Goal: Transaction & Acquisition: Book appointment/travel/reservation

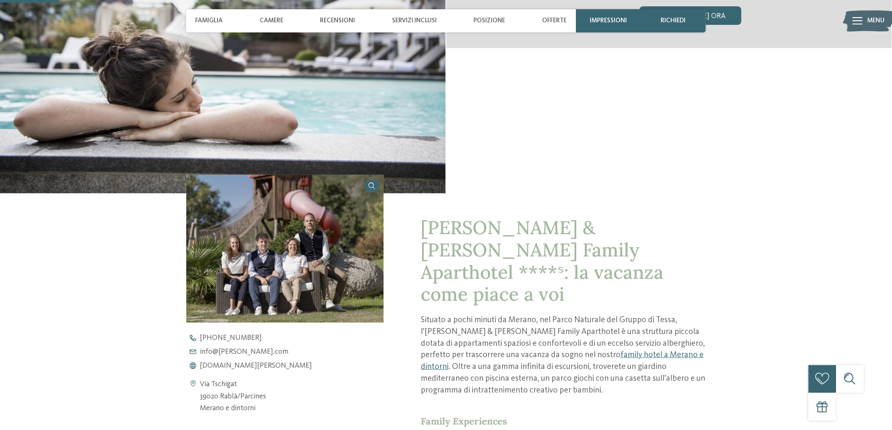
scroll to position [421, 0]
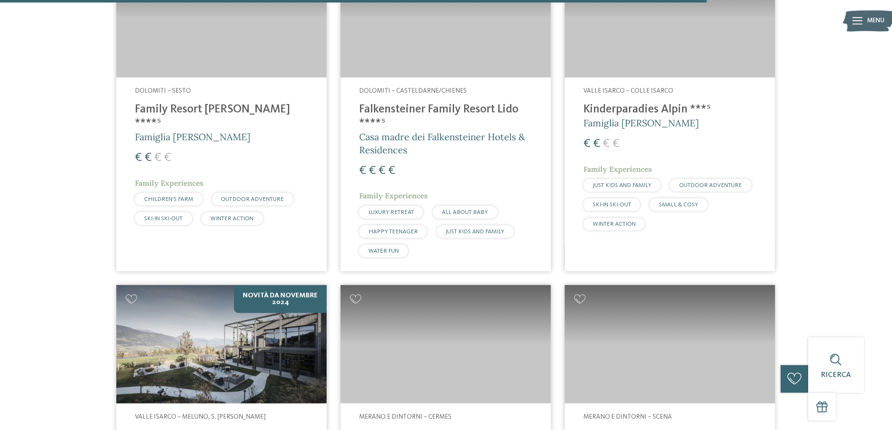
scroll to position [2669, 0]
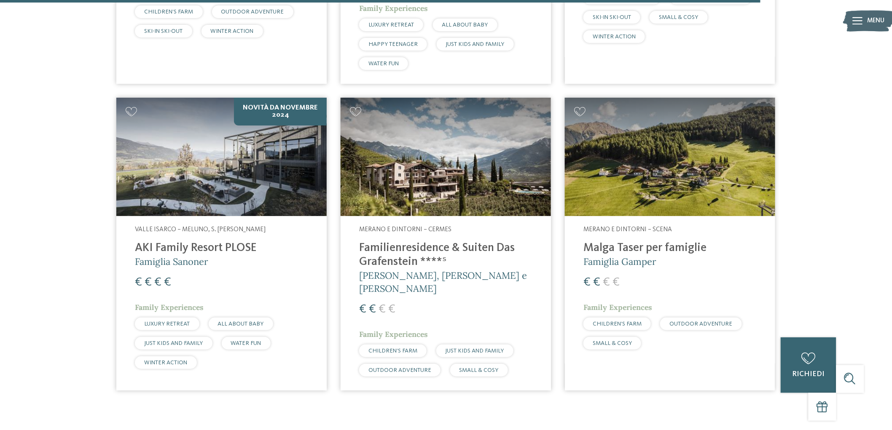
click at [676, 241] on h4 "Malga Taser per famiglie" at bounding box center [669, 248] width 173 height 14
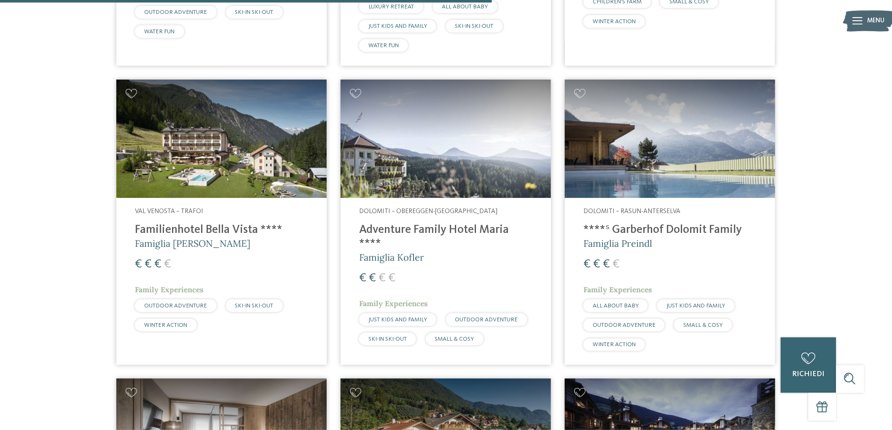
scroll to position [1726, 0]
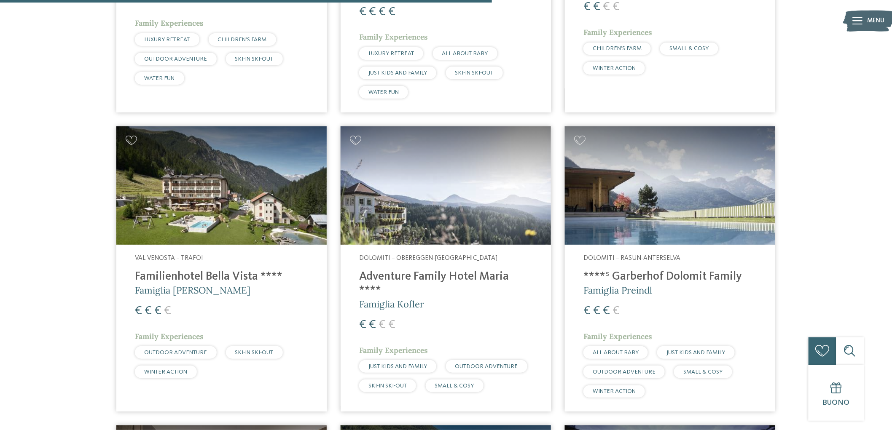
click at [469, 270] on h4 "Adventure Family Hotel Maria ****" at bounding box center [445, 284] width 173 height 28
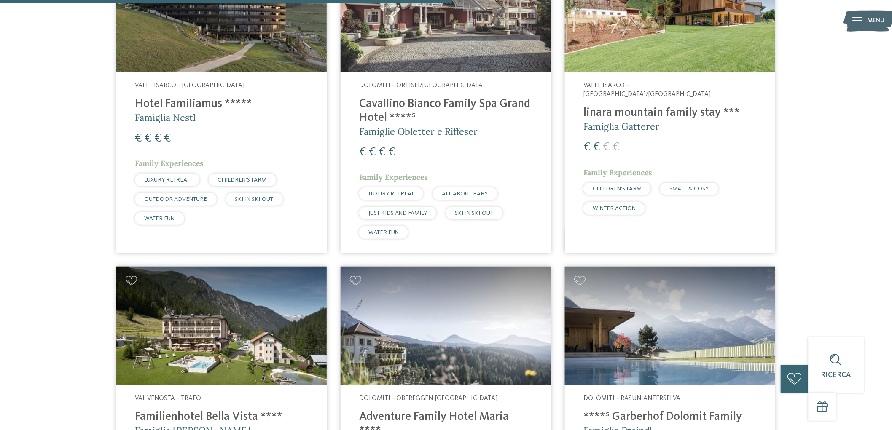
scroll to position [1539, 0]
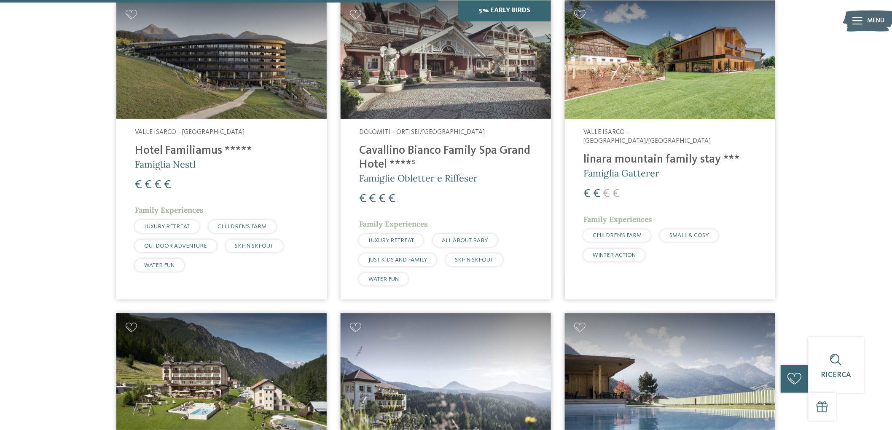
click at [668, 153] on h4 "linara mountain family stay ***" at bounding box center [669, 160] width 173 height 14
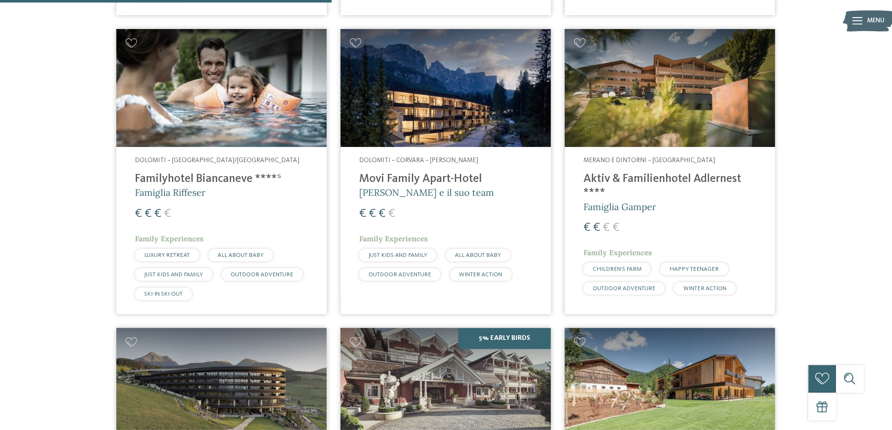
scroll to position [1164, 0]
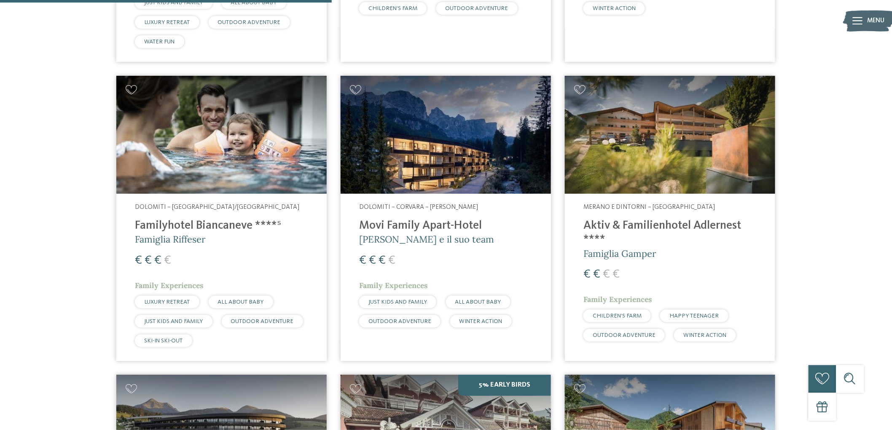
click at [700, 219] on h4 "Aktiv & Familienhotel Adlernest ****" at bounding box center [669, 233] width 173 height 28
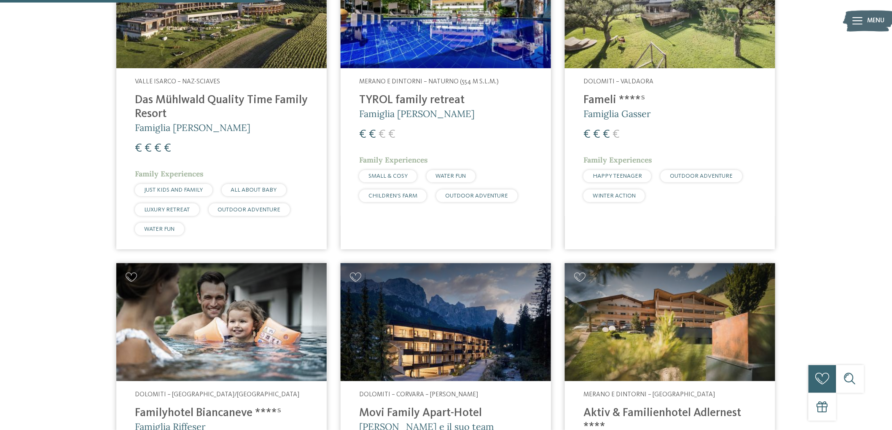
scroll to position [836, 0]
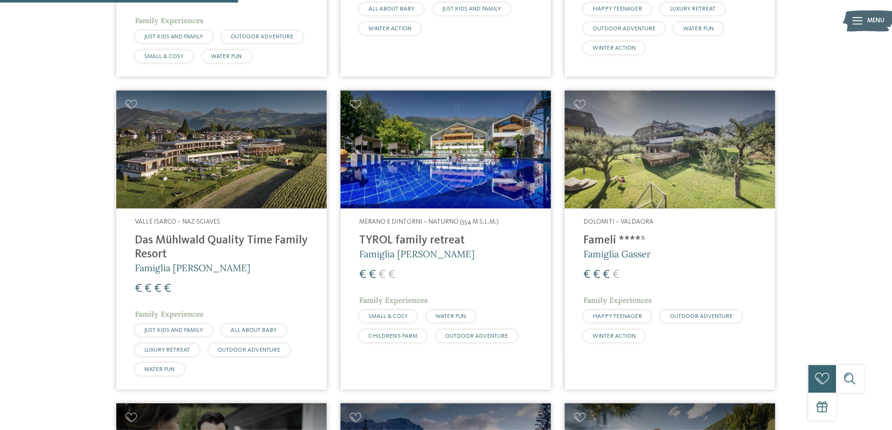
click at [445, 234] on h4 "TYROL family retreat" at bounding box center [445, 241] width 173 height 14
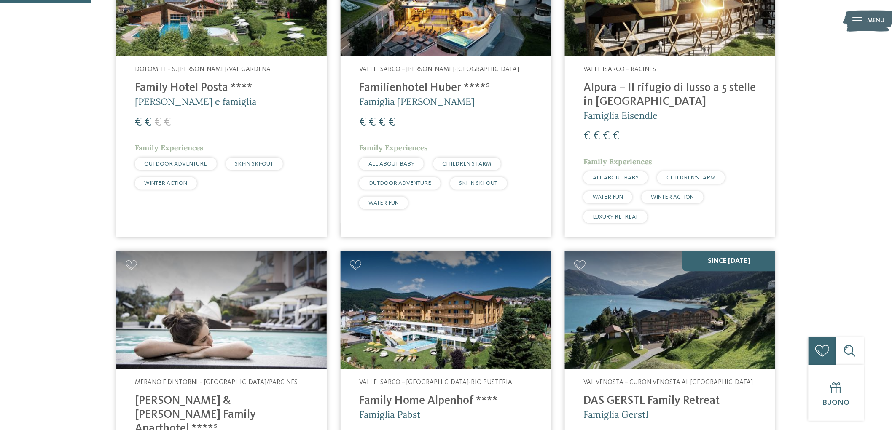
scroll to position [321, 0]
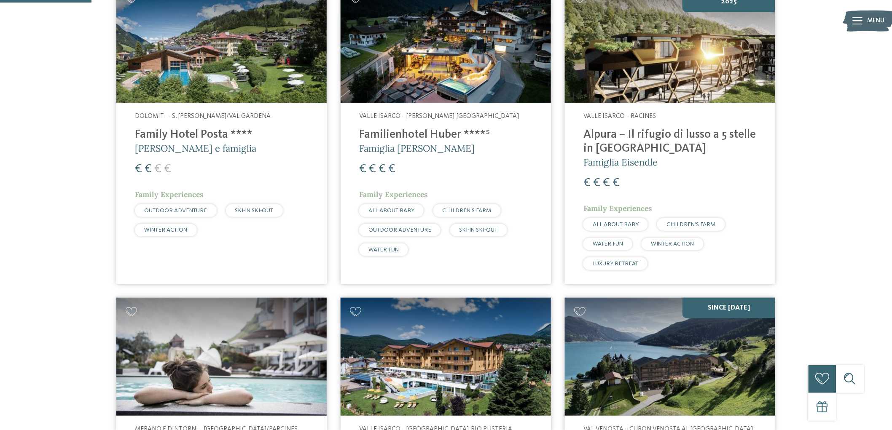
click at [208, 133] on h4 "Family Hotel Posta ****" at bounding box center [221, 135] width 173 height 14
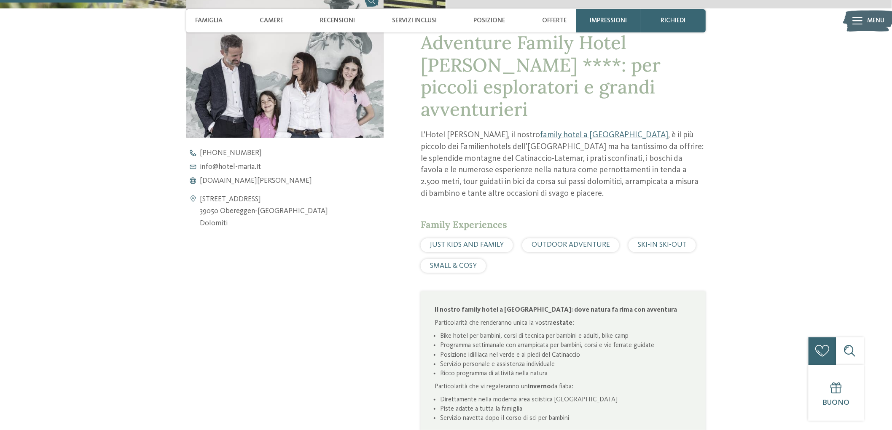
scroll to position [515, 0]
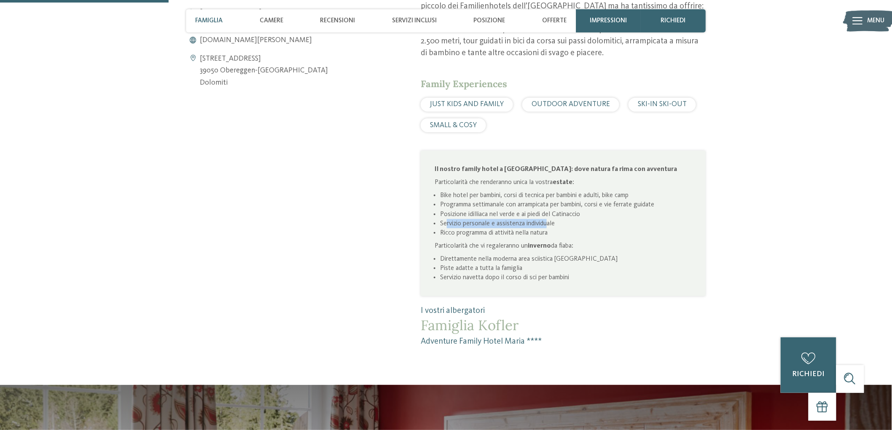
drag, startPoint x: 450, startPoint y: 200, endPoint x: 543, endPoint y: 198, distance: 92.7
click at [543, 219] on li "Servizio personale e assistenza individuale" at bounding box center [566, 223] width 252 height 9
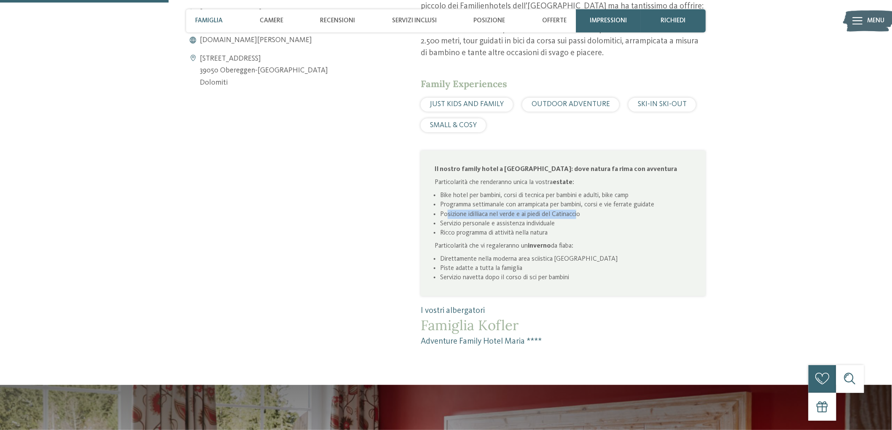
drag, startPoint x: 447, startPoint y: 187, endPoint x: 572, endPoint y: 191, distance: 125.2
click at [572, 210] on li "Posizione idilliaca nel verde e ai piedi del Catinaccio" at bounding box center [566, 214] width 252 height 9
drag, startPoint x: 445, startPoint y: 182, endPoint x: 503, endPoint y: 178, distance: 57.9
click at [503, 200] on li "Programma settimanale con arrampicata per bambini, corsi e vie ferrate guidate" at bounding box center [566, 204] width 252 height 9
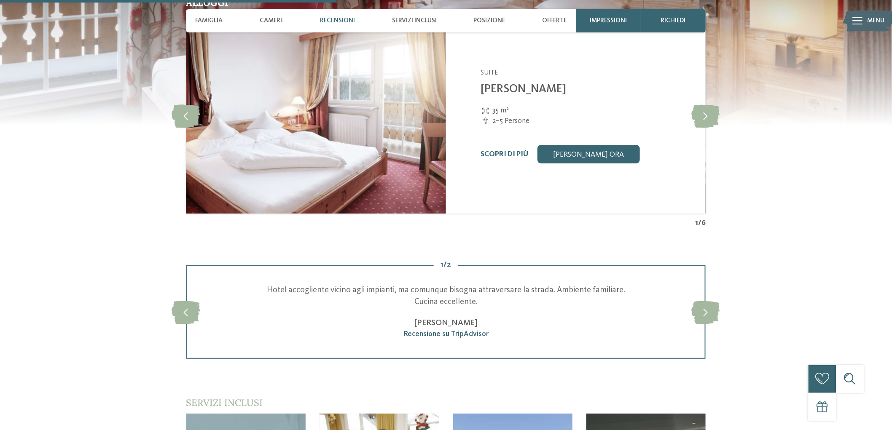
scroll to position [1264, 0]
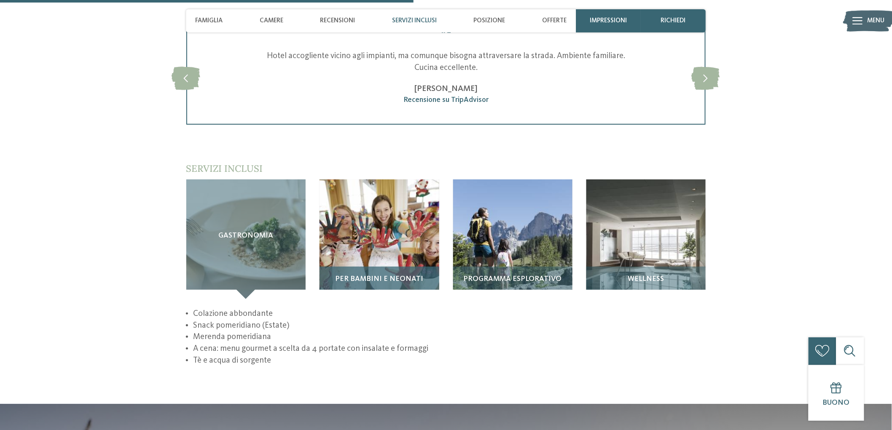
click at [381, 267] on div "Per bambini e neonati" at bounding box center [378, 283] width 119 height 32
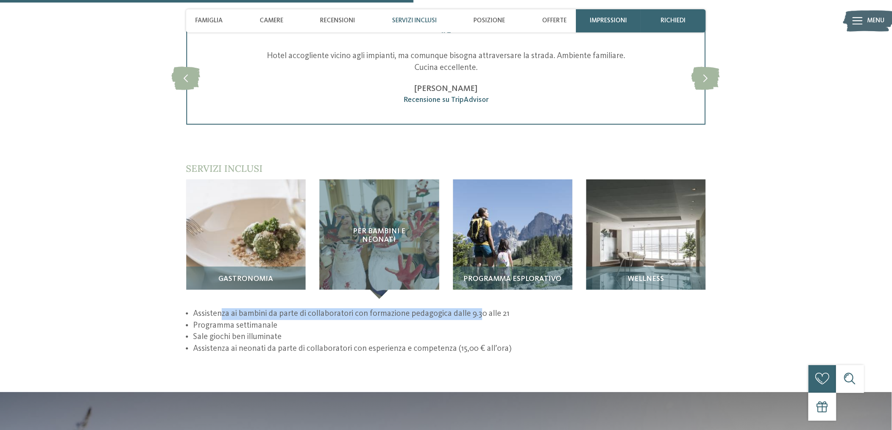
drag, startPoint x: 227, startPoint y: 288, endPoint x: 453, endPoint y: 291, distance: 225.9
click at [474, 308] on li "Assistenza ai bambini da parte di collaboratori con formazione pedagogica dalle…" at bounding box center [449, 314] width 512 height 12
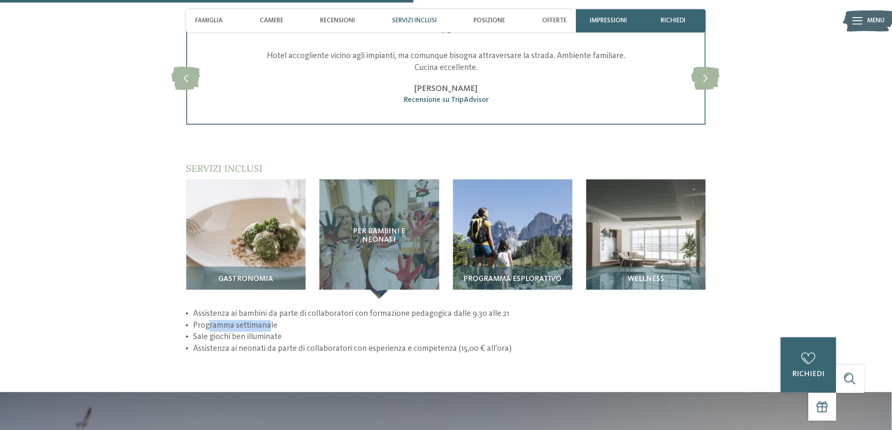
drag, startPoint x: 208, startPoint y: 300, endPoint x: 267, endPoint y: 300, distance: 58.6
click at [267, 320] on li "Programma settimanale" at bounding box center [449, 326] width 512 height 12
drag, startPoint x: 209, startPoint y: 314, endPoint x: 259, endPoint y: 309, distance: 50.9
click at [260, 332] on li "Sale giochi ben illuminate" at bounding box center [449, 338] width 512 height 12
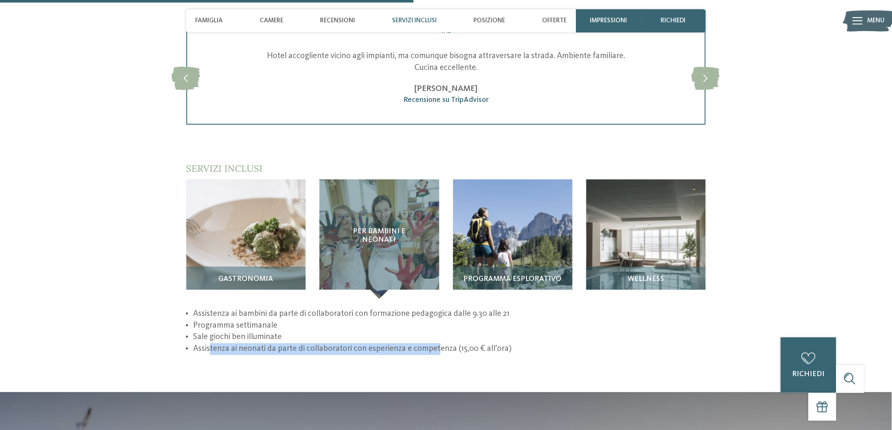
drag, startPoint x: 209, startPoint y: 326, endPoint x: 435, endPoint y: 327, distance: 225.5
click at [435, 343] on li "Assistenza ai neonati da parte di collaboratori con esperienza e competenza (15…" at bounding box center [449, 349] width 512 height 12
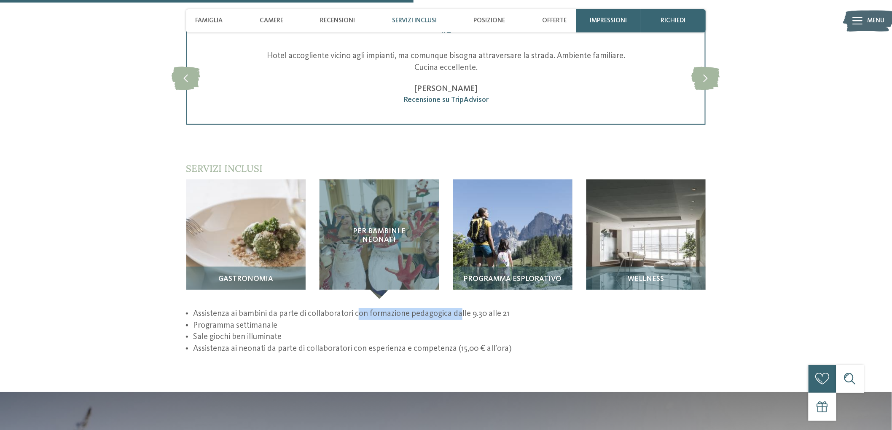
drag, startPoint x: 355, startPoint y: 292, endPoint x: 454, endPoint y: 290, distance: 98.6
click at [454, 308] on li "Assistenza ai bambini da parte di collaboratori con formazione pedagogica dalle…" at bounding box center [449, 314] width 512 height 12
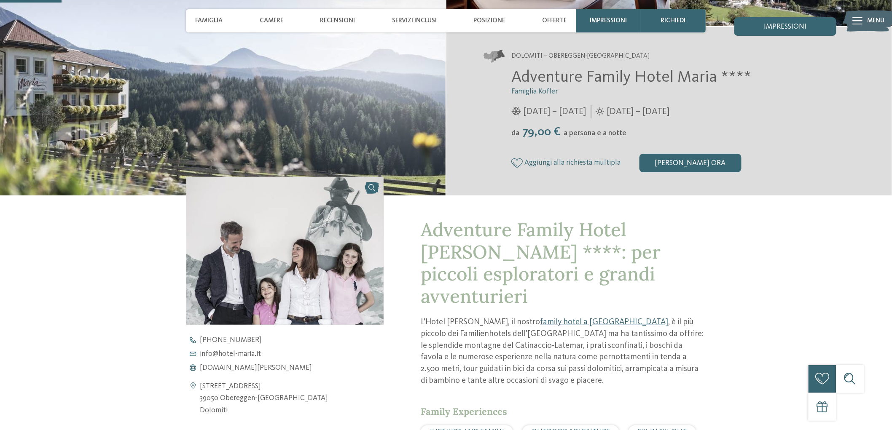
scroll to position [281, 0]
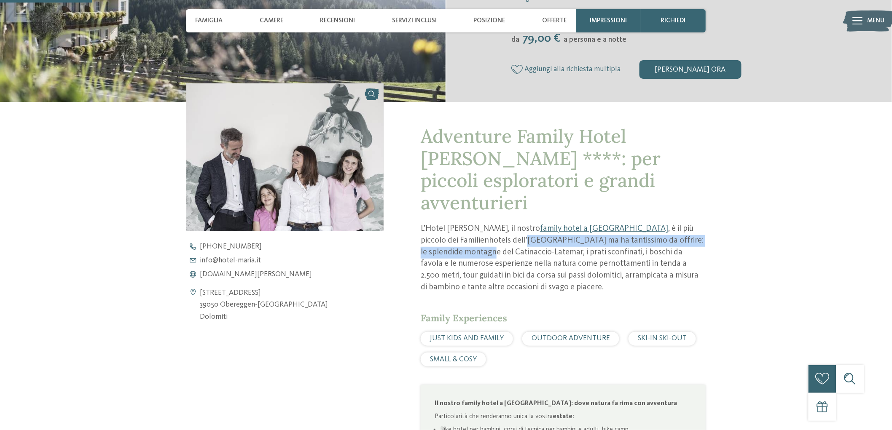
drag, startPoint x: 436, startPoint y: 216, endPoint x: 661, endPoint y: 222, distance: 225.1
click at [661, 223] on p "L’Hotel Maria, il nostro family hotel a Obereggen , è il più piccolo dei Famili…" at bounding box center [563, 258] width 285 height 70
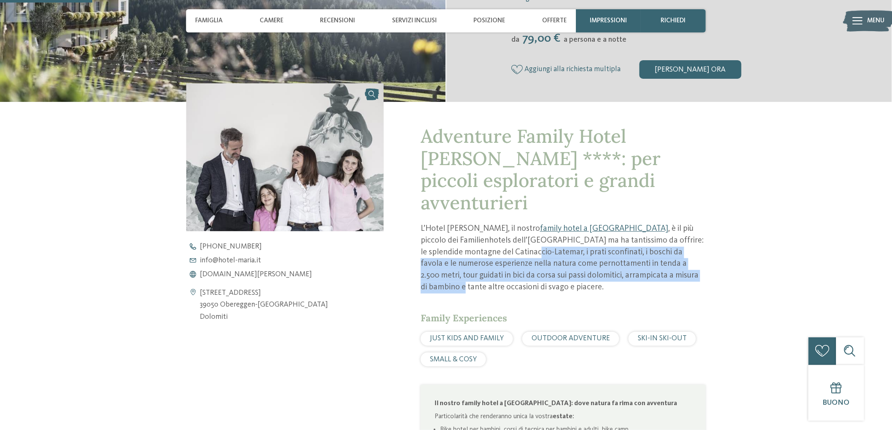
drag, startPoint x: 433, startPoint y: 224, endPoint x: 595, endPoint y: 255, distance: 164.7
click at [595, 255] on p "L’Hotel Maria, il nostro family hotel a Obereggen , è il più piccolo dei Famili…" at bounding box center [563, 258] width 285 height 70
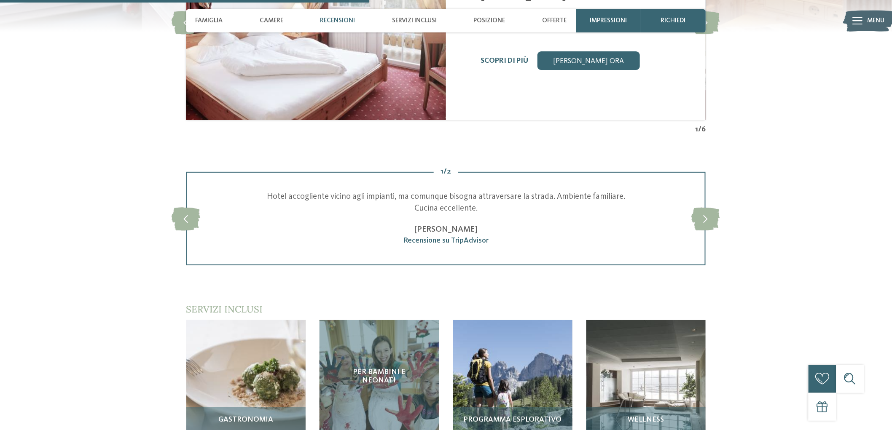
scroll to position [936, 0]
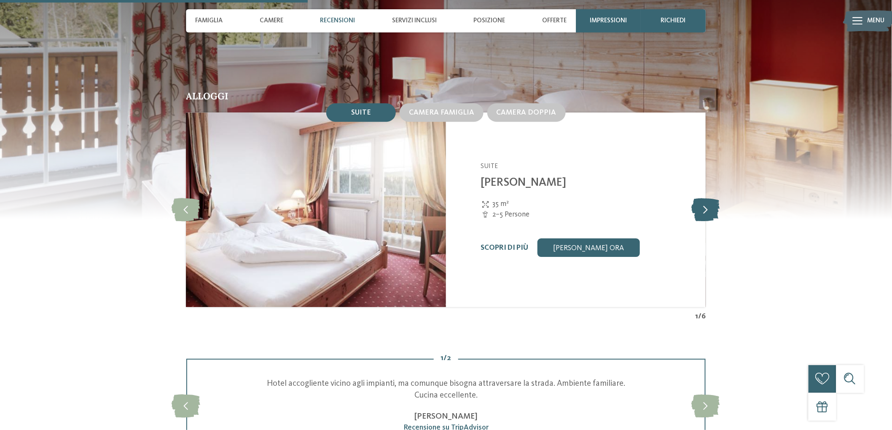
click at [708, 198] on icon at bounding box center [706, 209] width 28 height 23
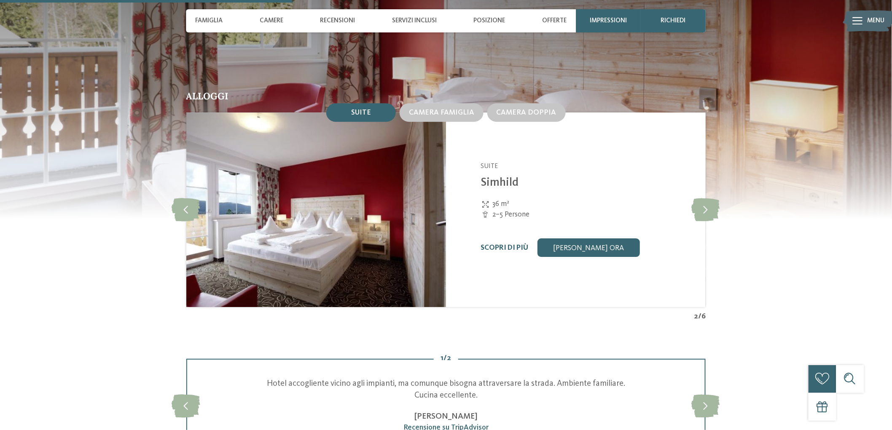
scroll to position [890, 0]
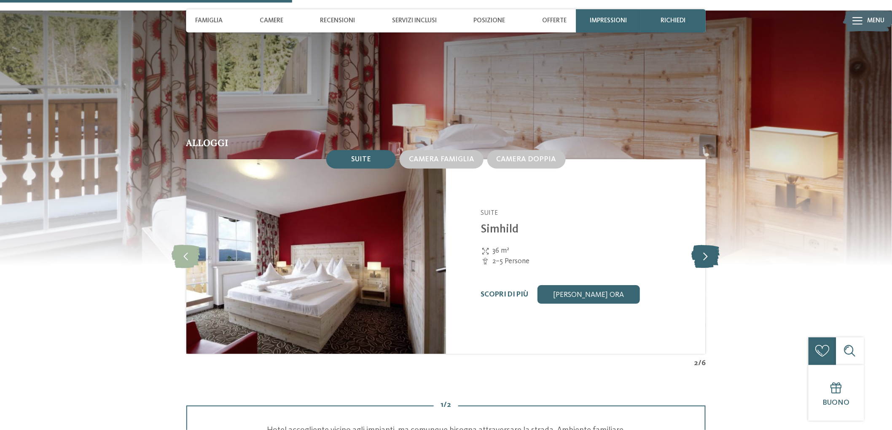
click at [708, 245] on icon at bounding box center [706, 256] width 28 height 23
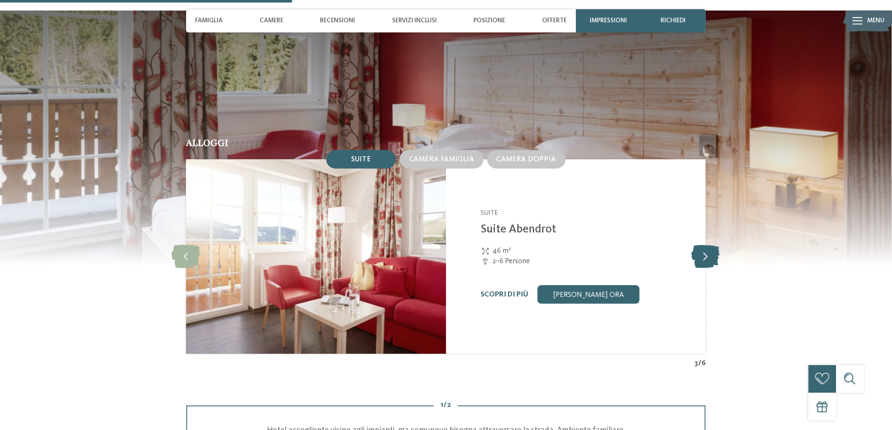
click at [707, 245] on icon at bounding box center [706, 256] width 28 height 23
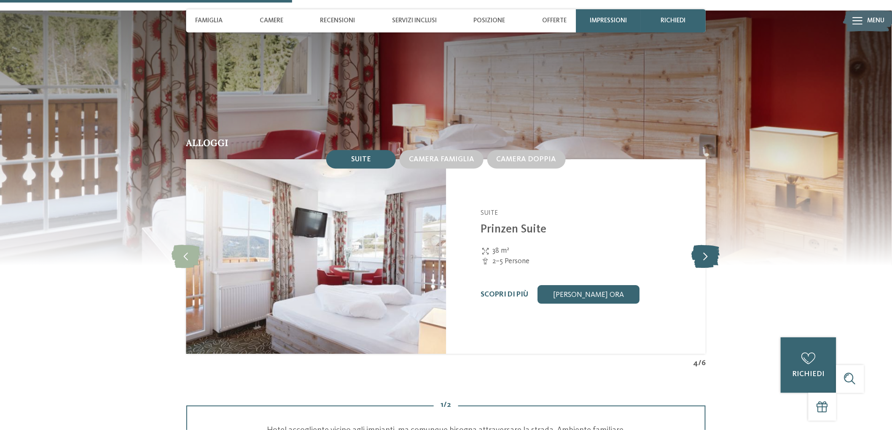
click at [707, 245] on icon at bounding box center [706, 256] width 28 height 23
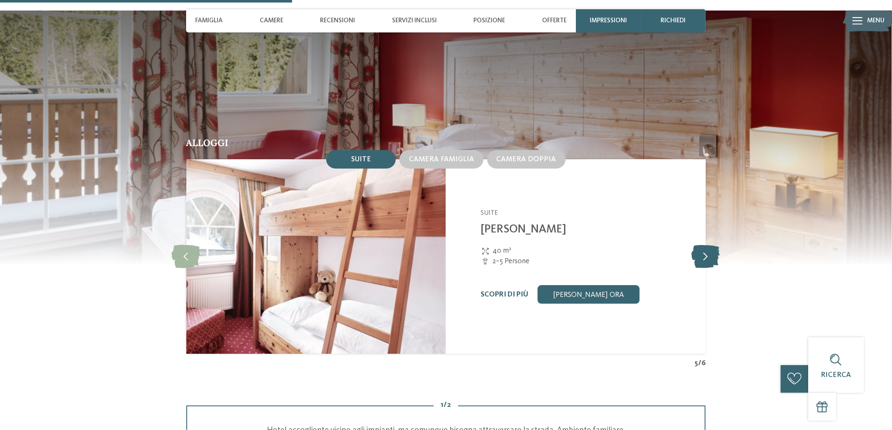
click at [707, 245] on icon at bounding box center [706, 256] width 28 height 23
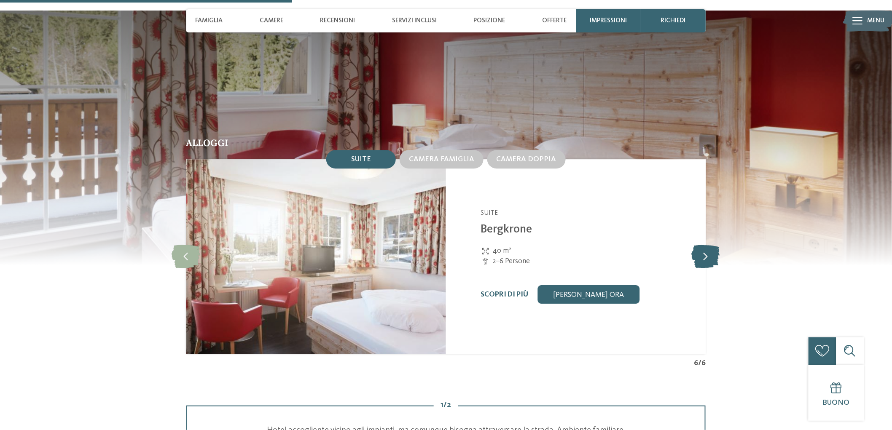
click at [707, 245] on icon at bounding box center [706, 256] width 28 height 23
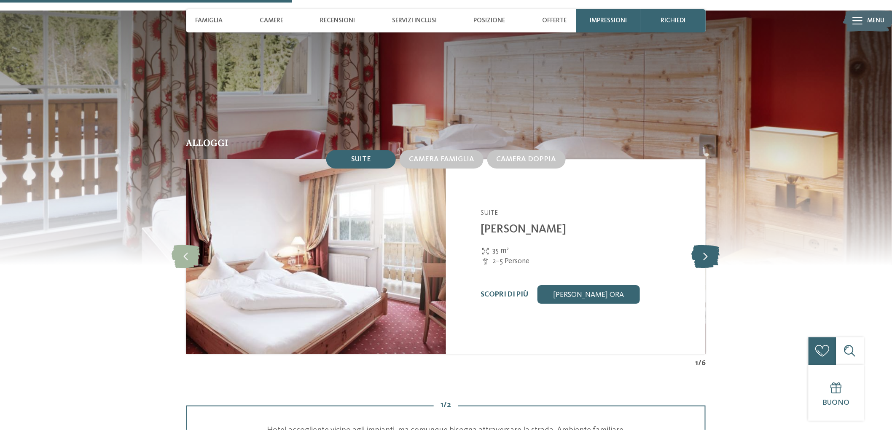
click at [707, 245] on icon at bounding box center [706, 256] width 28 height 23
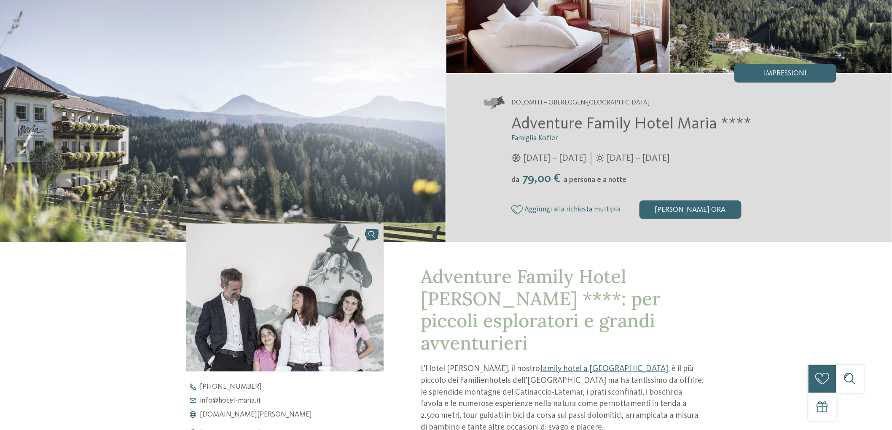
scroll to position [0, 0]
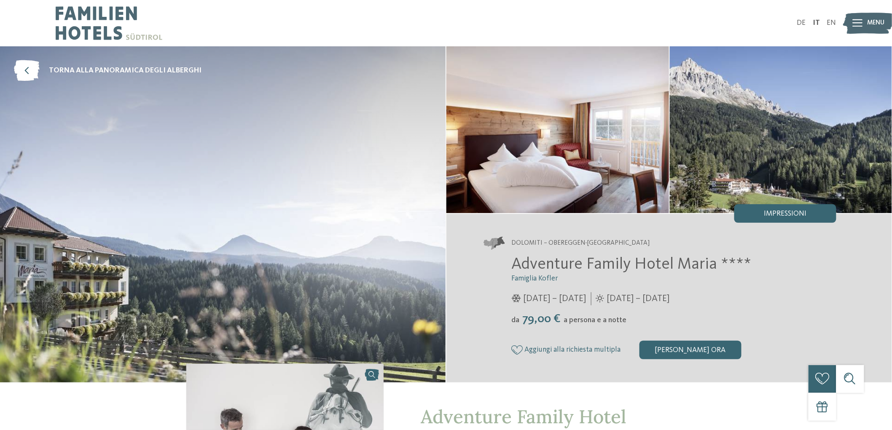
click at [860, 24] on icon at bounding box center [858, 23] width 10 height 8
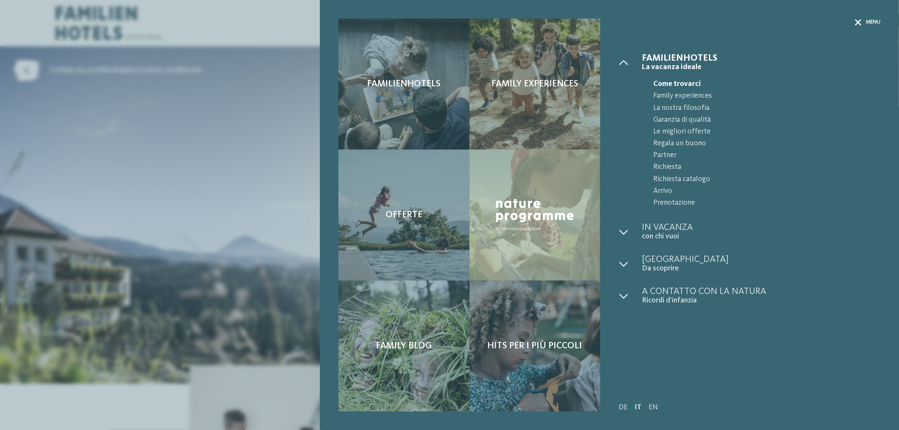
click at [861, 20] on div "Menu" at bounding box center [868, 23] width 26 height 8
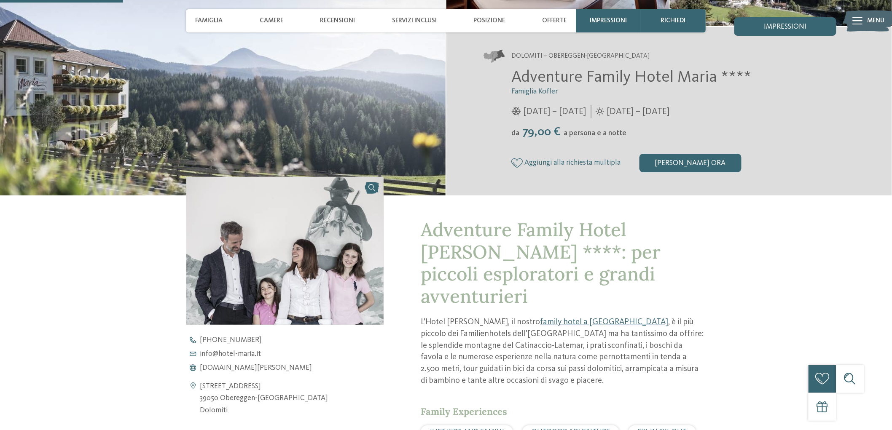
scroll to position [374, 0]
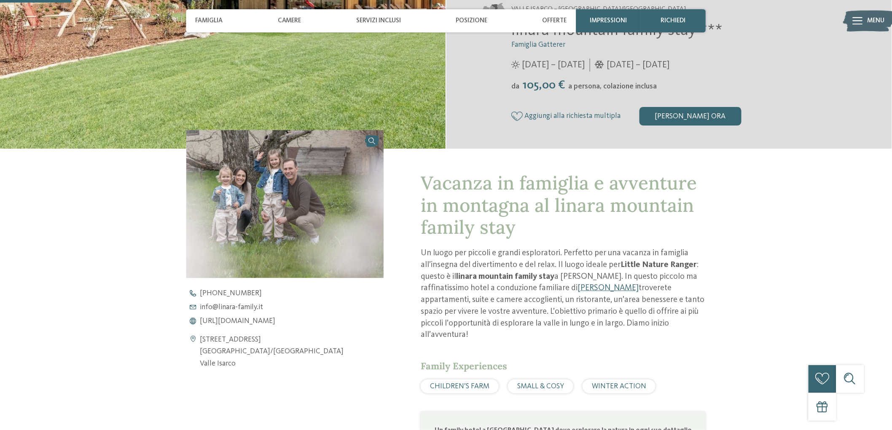
scroll to position [327, 0]
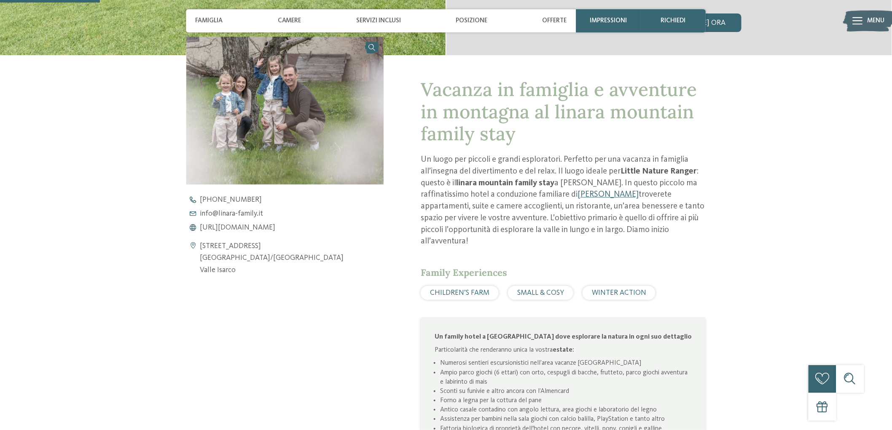
drag, startPoint x: 376, startPoint y: 165, endPoint x: 380, endPoint y: 163, distance: 4.3
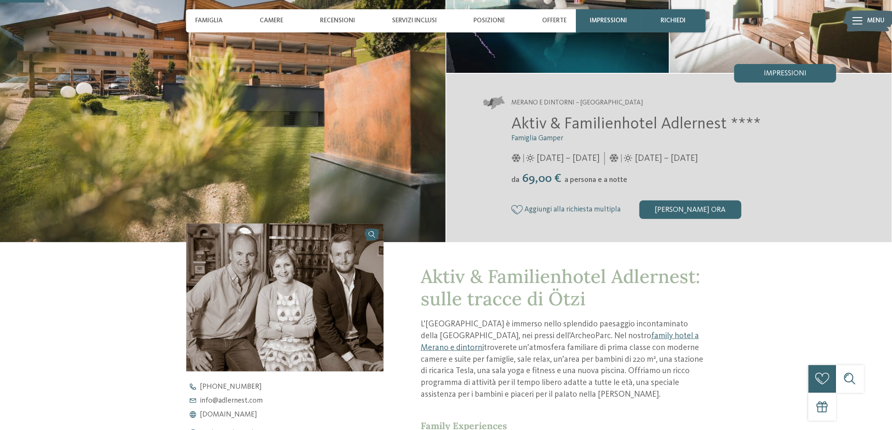
scroll to position [327, 0]
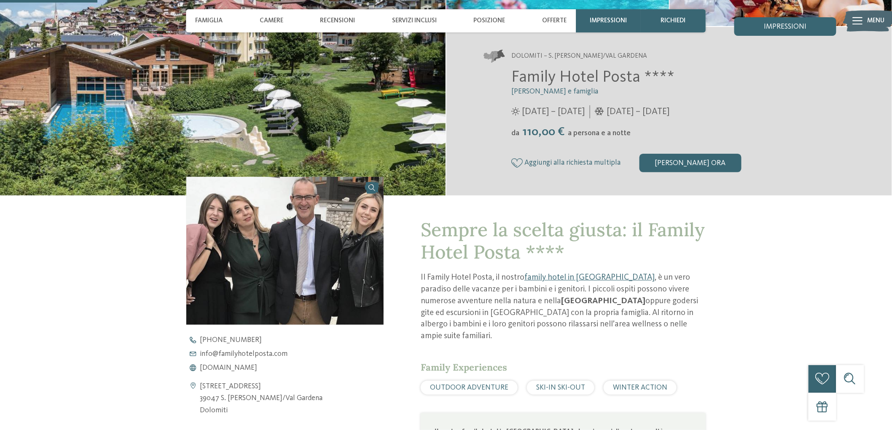
scroll to position [327, 0]
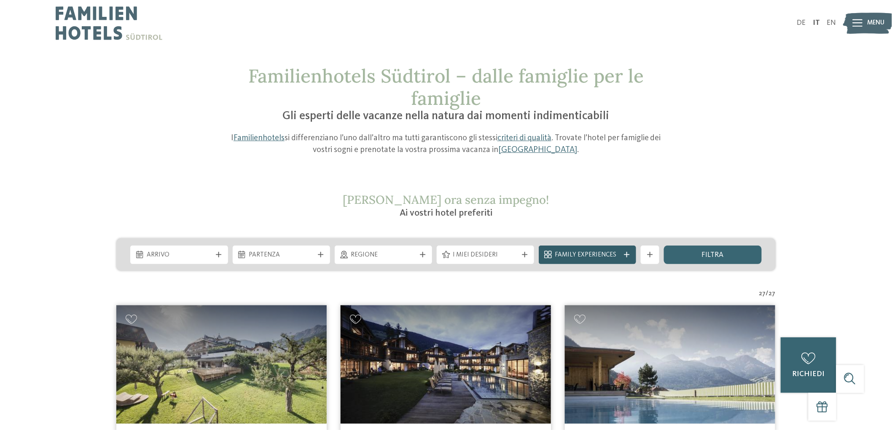
click at [627, 255] on icon at bounding box center [626, 254] width 5 height 5
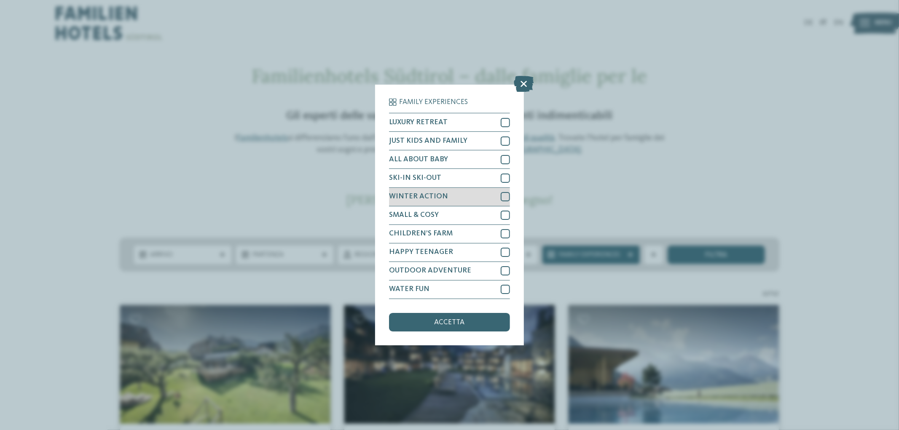
click at [505, 199] on div at bounding box center [505, 196] width 9 height 9
click at [466, 326] on div "accetta" at bounding box center [449, 322] width 121 height 19
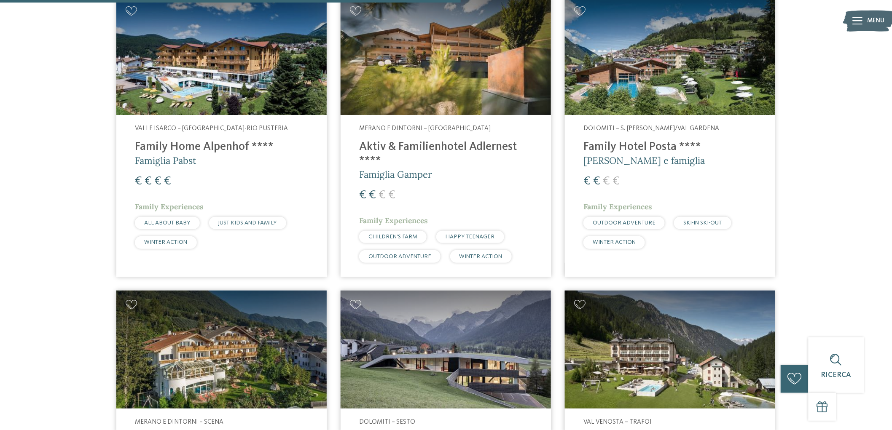
scroll to position [1151, 0]
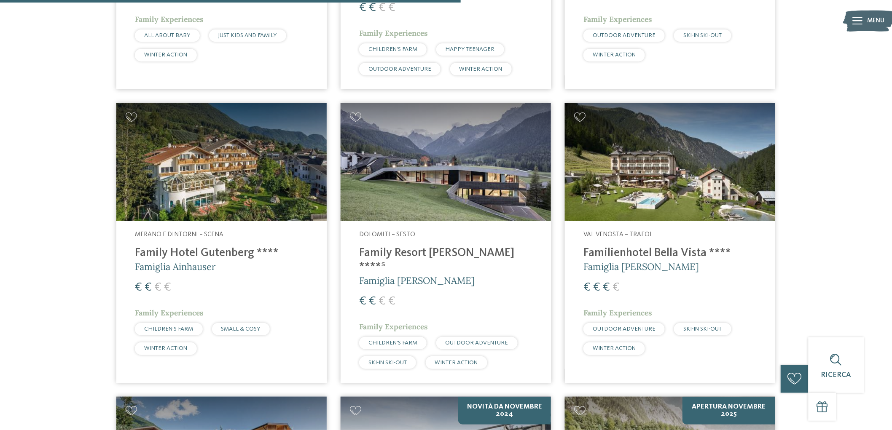
drag, startPoint x: 449, startPoint y: 255, endPoint x: 449, endPoint y: 262, distance: 6.3
drag, startPoint x: 449, startPoint y: 262, endPoint x: 425, endPoint y: 279, distance: 29.3
click at [425, 279] on div "Dolomiti – Sesto Family Resort [PERSON_NAME] ****ˢ Famiglia [PERSON_NAME] € € €…" at bounding box center [446, 301] width 210 height 161
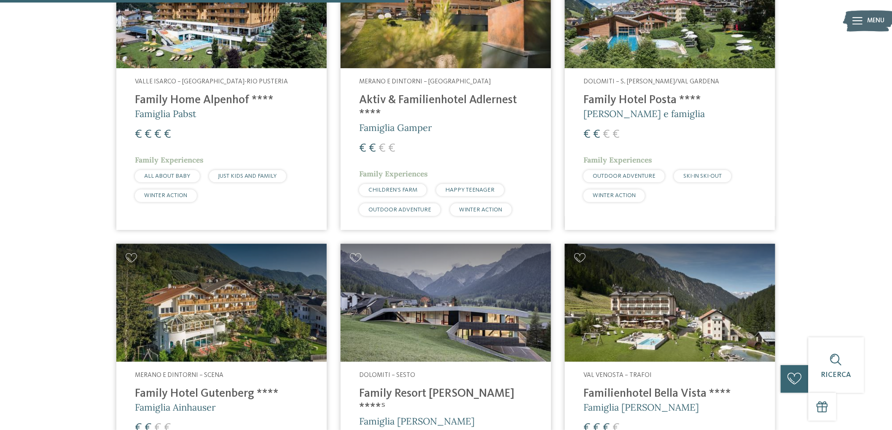
scroll to position [870, 0]
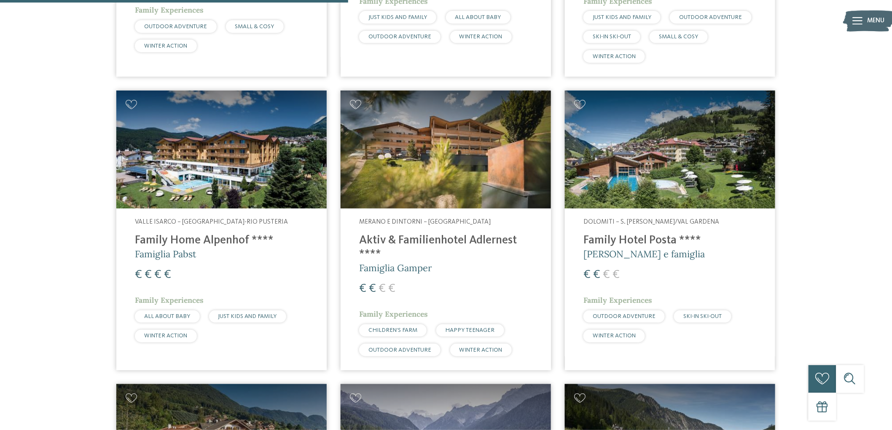
click at [649, 239] on h4 "Family Hotel Posta ****" at bounding box center [669, 241] width 173 height 14
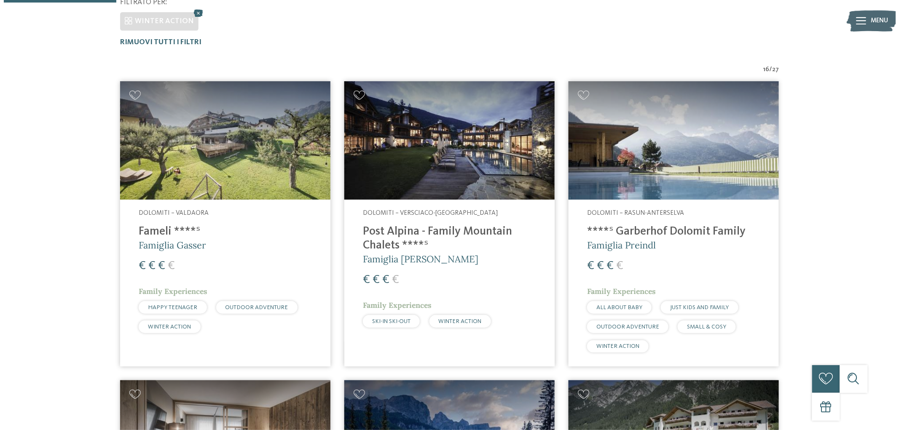
scroll to position [94, 0]
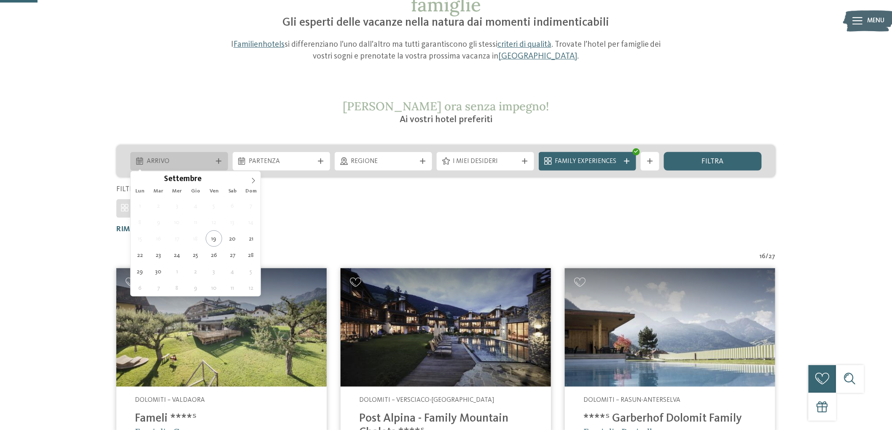
click at [194, 158] on span "Arrivo" at bounding box center [179, 161] width 65 height 9
click at [254, 179] on icon at bounding box center [253, 181] width 6 height 6
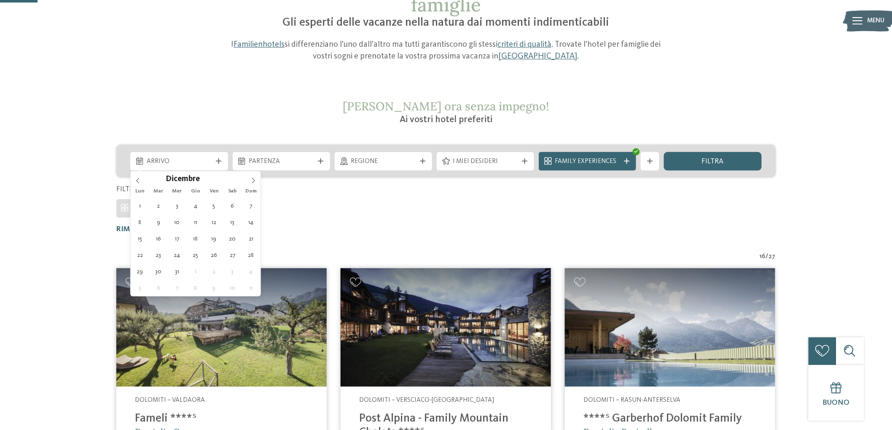
click at [417, 204] on div "WINTER ACTION" at bounding box center [445, 206] width 659 height 23
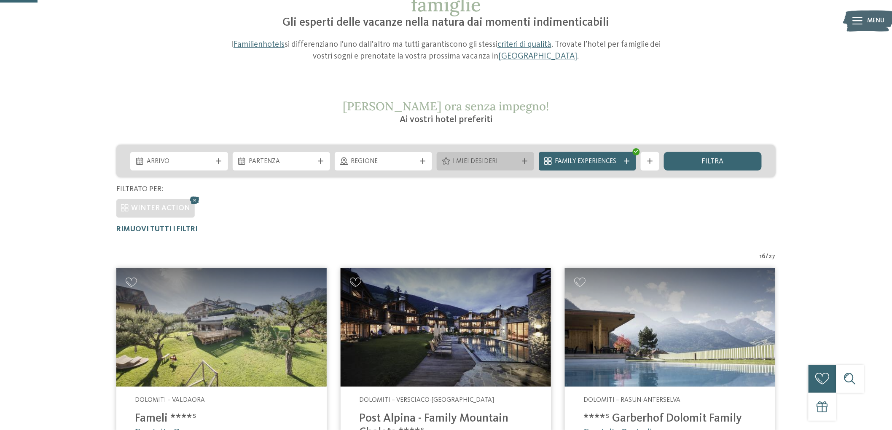
click at [524, 159] on icon at bounding box center [524, 160] width 5 height 5
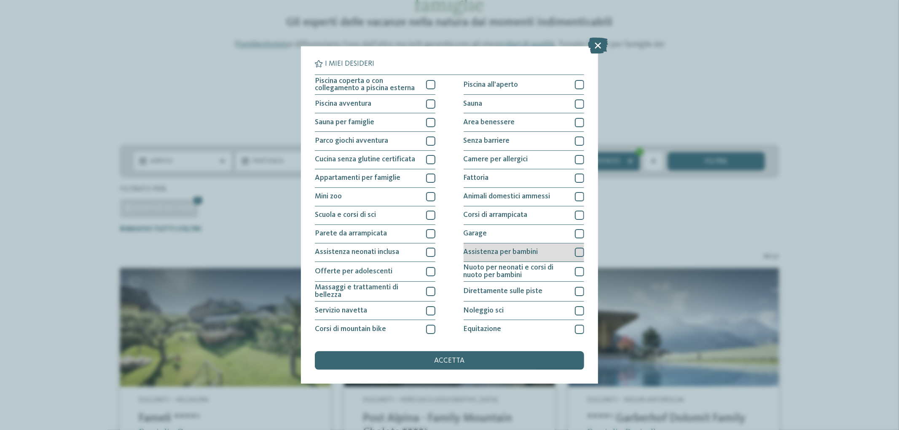
click at [575, 254] on div at bounding box center [579, 252] width 9 height 9
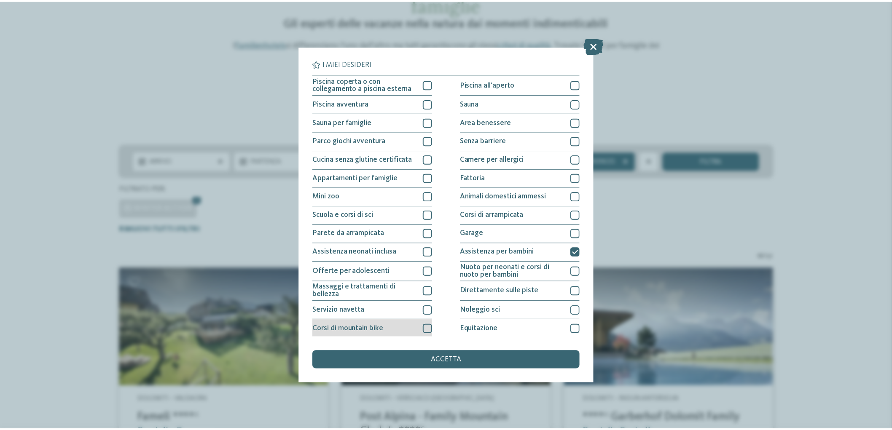
scroll to position [57, 0]
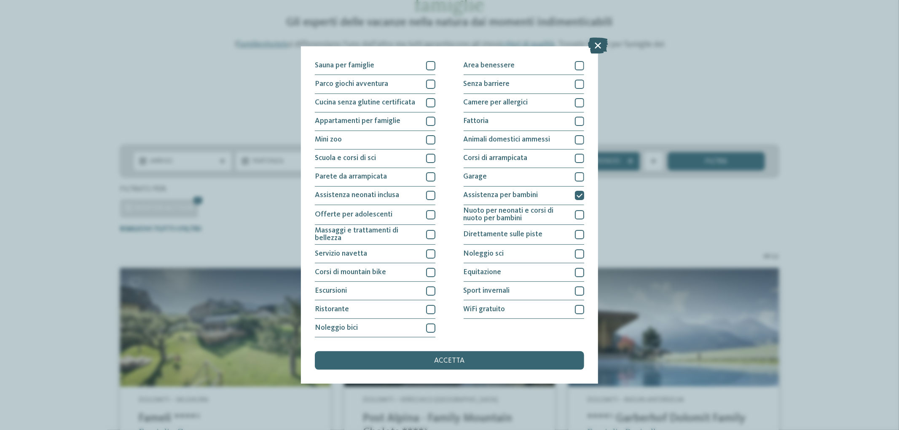
click at [595, 40] on icon at bounding box center [598, 46] width 20 height 16
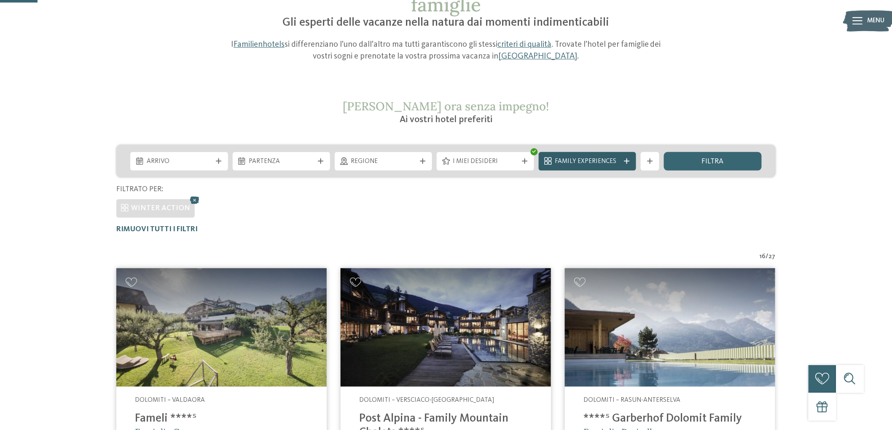
click at [624, 159] on icon at bounding box center [626, 160] width 5 height 5
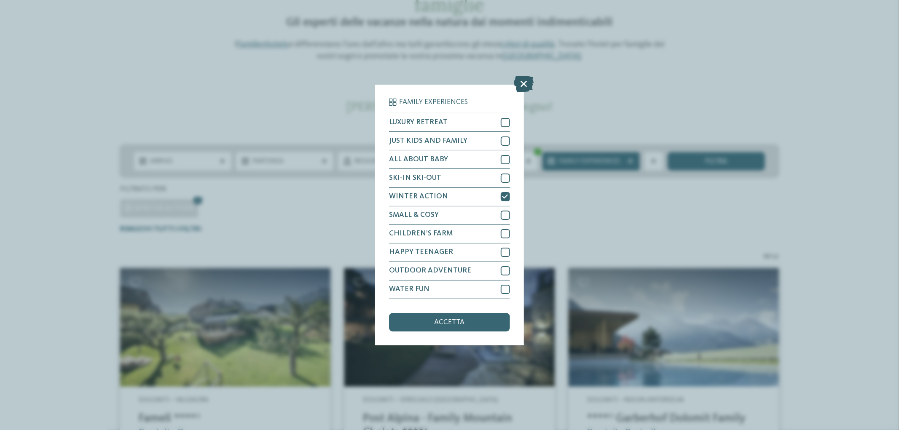
click at [523, 79] on icon at bounding box center [524, 84] width 20 height 16
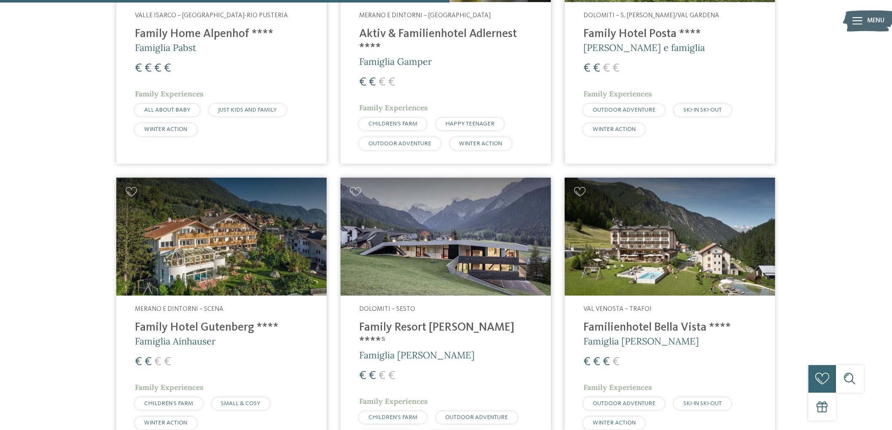
scroll to position [1124, 0]
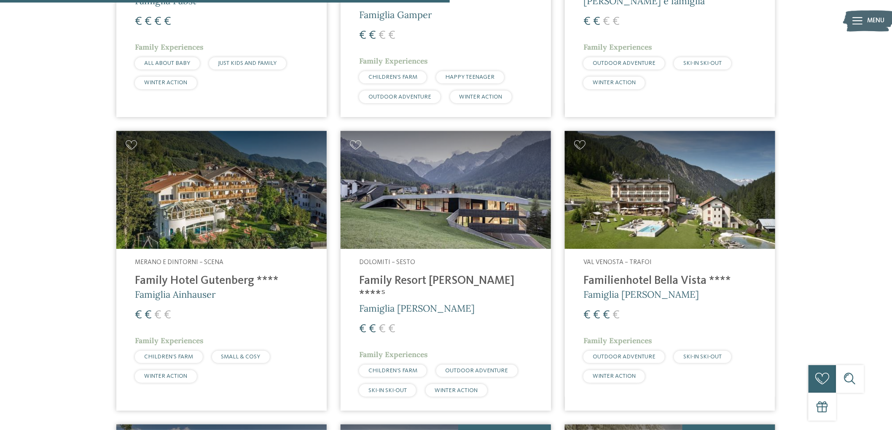
click at [686, 285] on h4 "Familienhotel Bella Vista ****" at bounding box center [669, 281] width 173 height 14
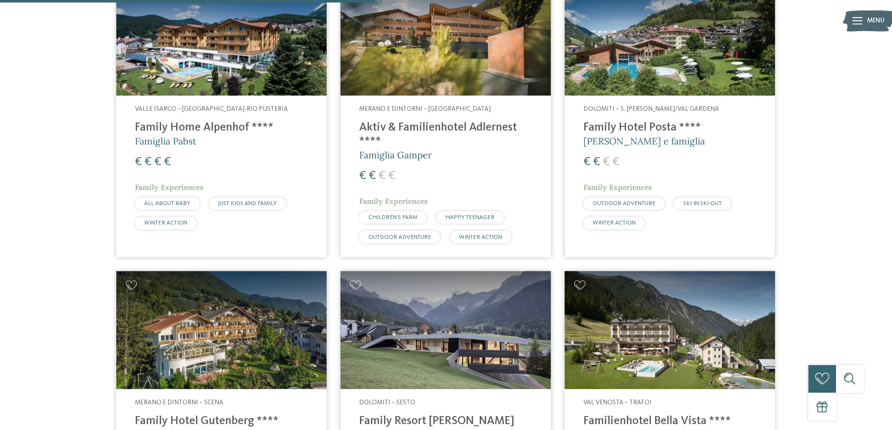
scroll to position [936, 0]
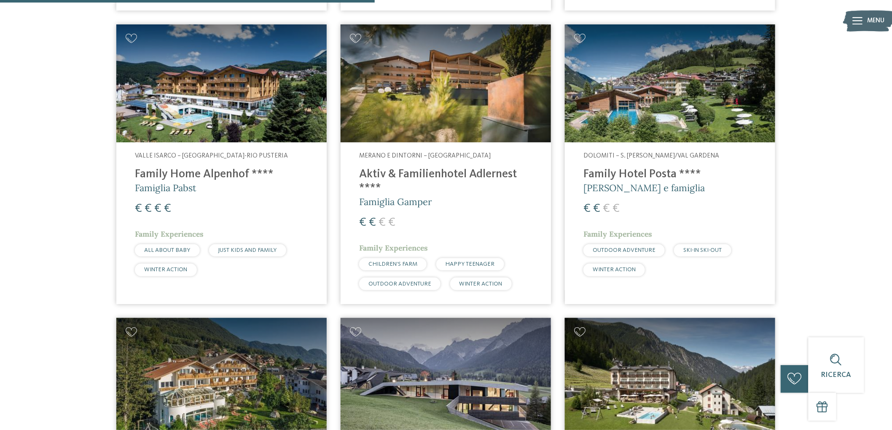
click at [443, 174] on h4 "Aktiv & Familienhotel Adlernest ****" at bounding box center [445, 182] width 173 height 28
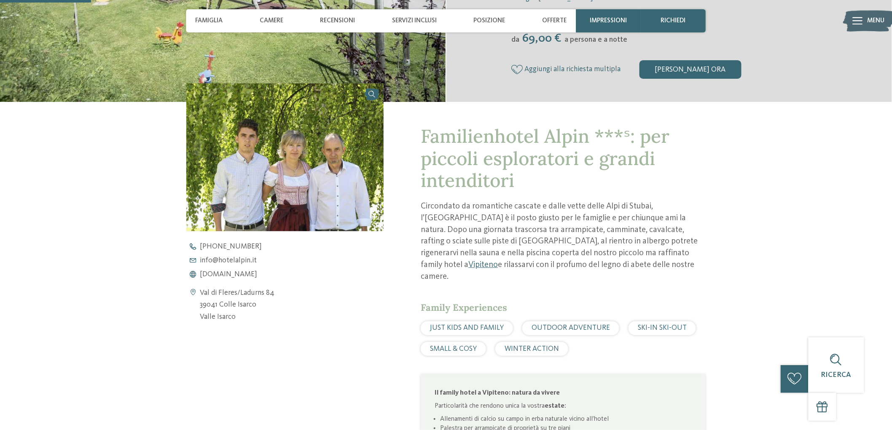
scroll to position [327, 0]
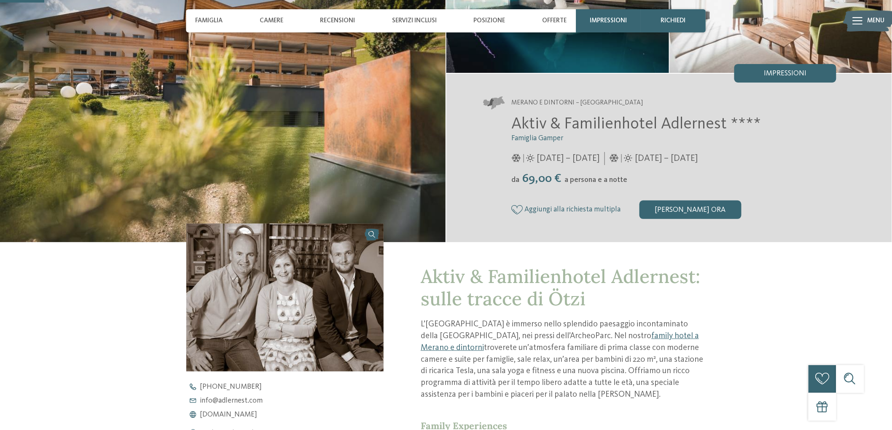
scroll to position [281, 0]
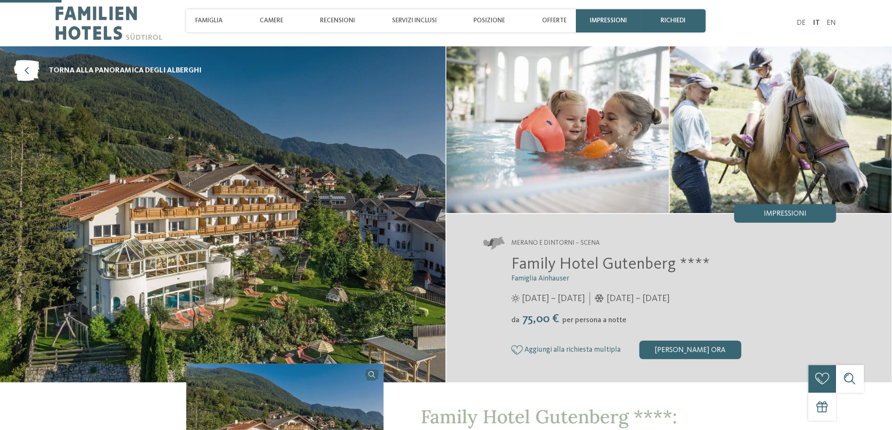
scroll to position [187, 0]
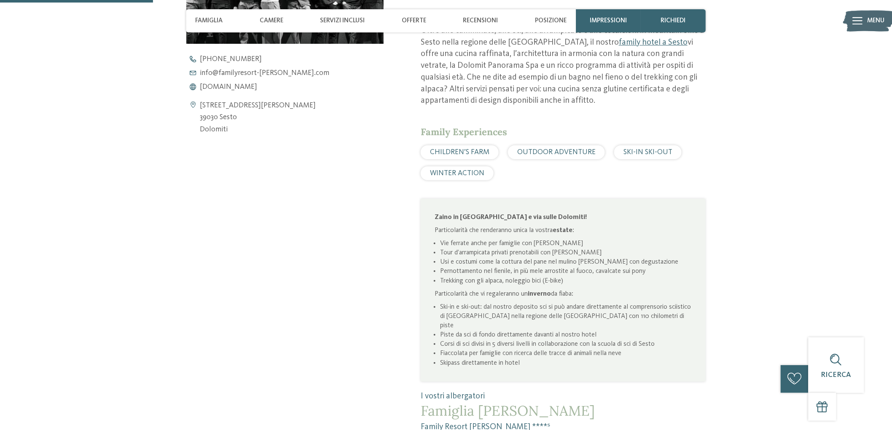
scroll to position [187, 0]
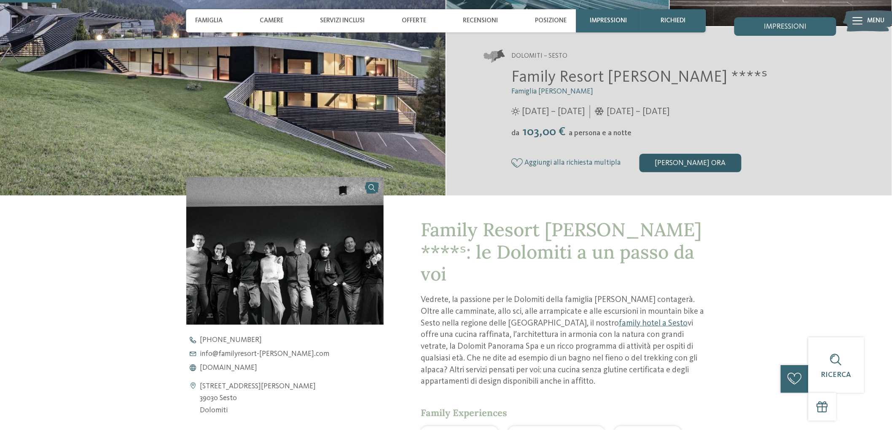
click at [693, 163] on div "[PERSON_NAME] ora" at bounding box center [690, 163] width 102 height 19
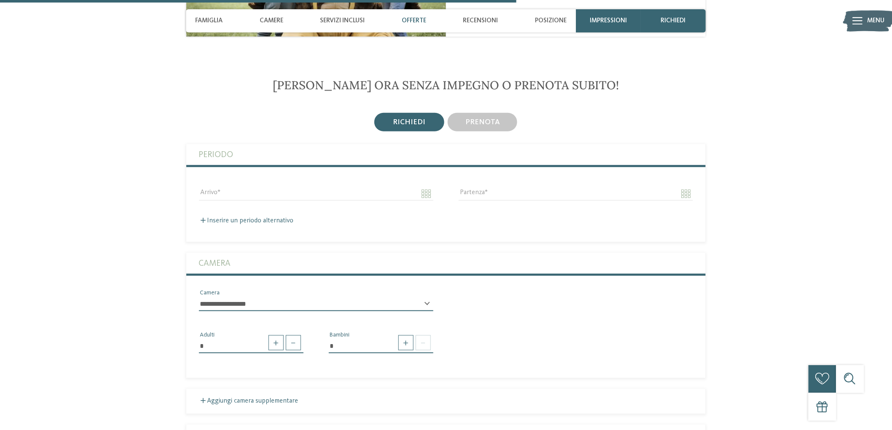
scroll to position [1579, 0]
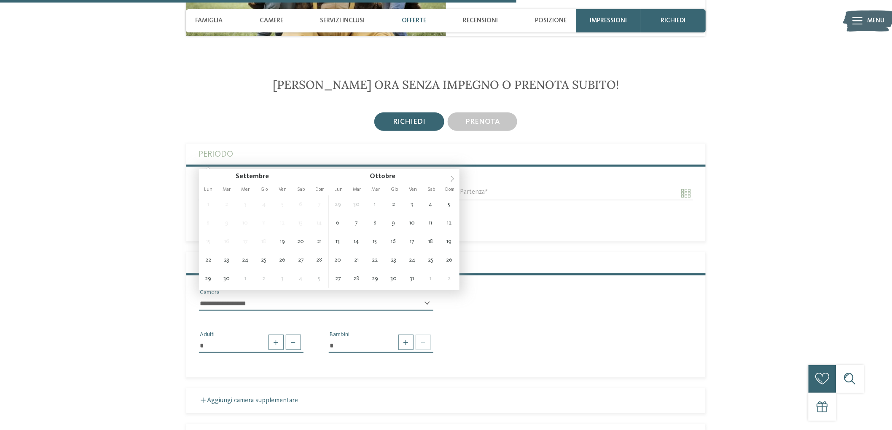
click at [255, 186] on input "Arrivo" at bounding box center [316, 193] width 234 height 14
click at [454, 177] on icon at bounding box center [452, 179] width 6 height 6
type input "****"
click at [453, 177] on icon at bounding box center [452, 179] width 6 height 6
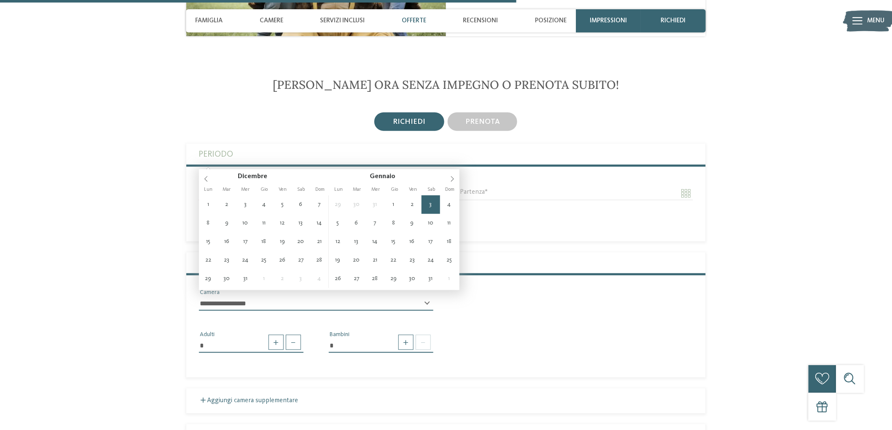
type input "**********"
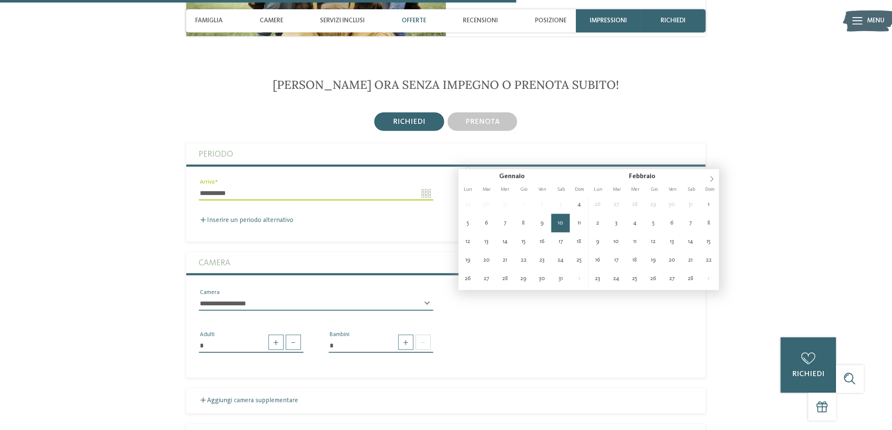
type input "**********"
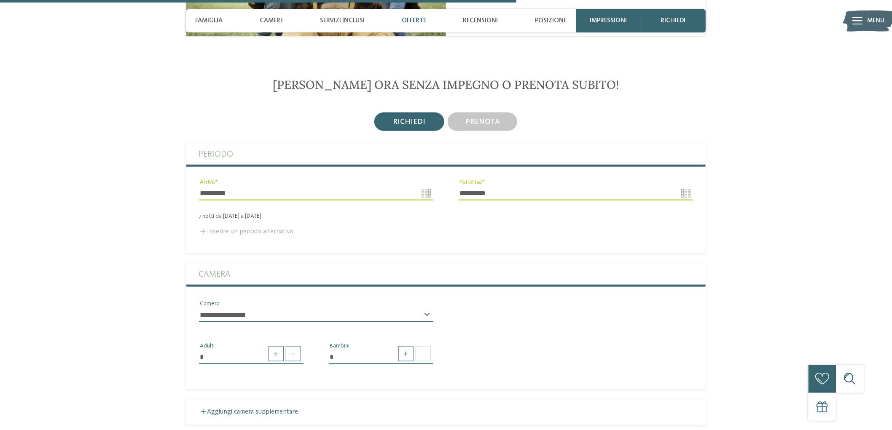
click at [244, 228] on label "Inserire un periodo alternativo" at bounding box center [246, 231] width 95 height 7
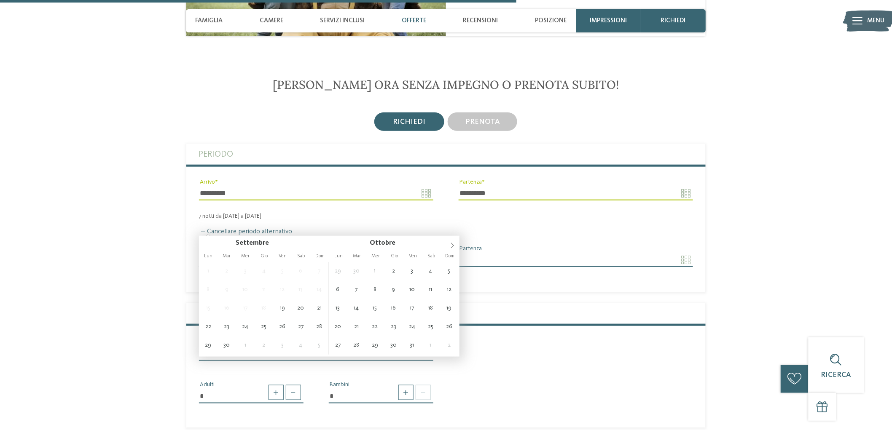
click at [431, 253] on input "Arrivo" at bounding box center [316, 260] width 234 height 14
click at [452, 243] on icon at bounding box center [452, 246] width 6 height 6
type input "****"
click at [452, 244] on icon at bounding box center [452, 246] width 6 height 6
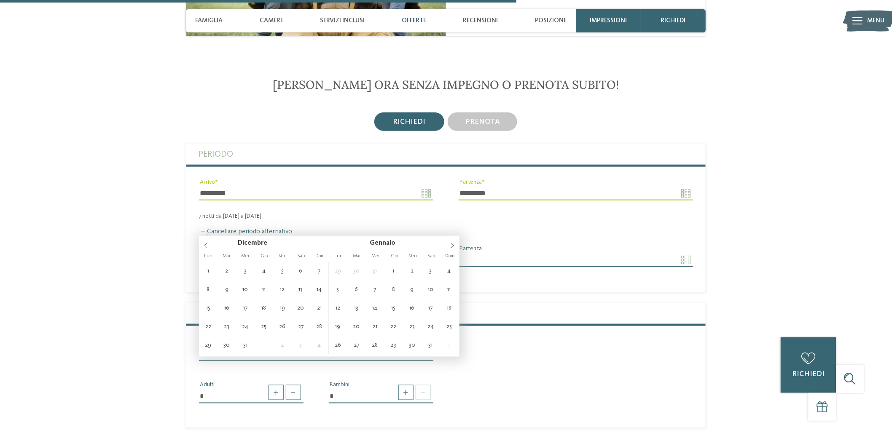
click at [528, 263] on div "**********" at bounding box center [446, 432] width 520 height 577
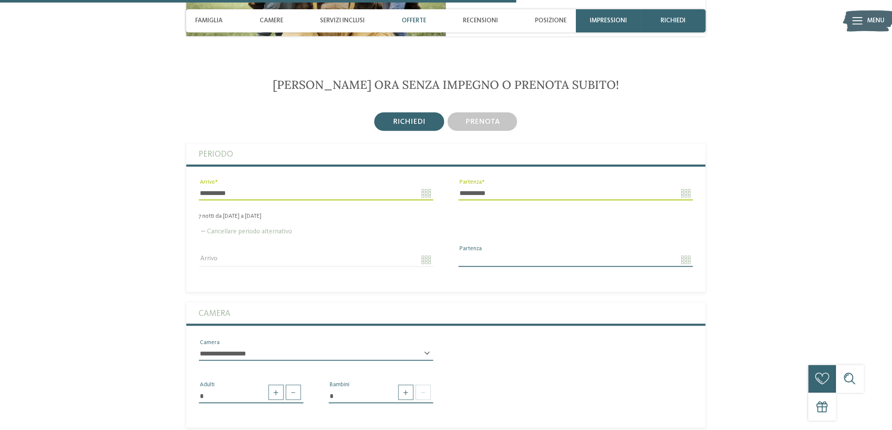
click at [226, 228] on label "Cancellare periodo alternativo" at bounding box center [246, 231] width 94 height 7
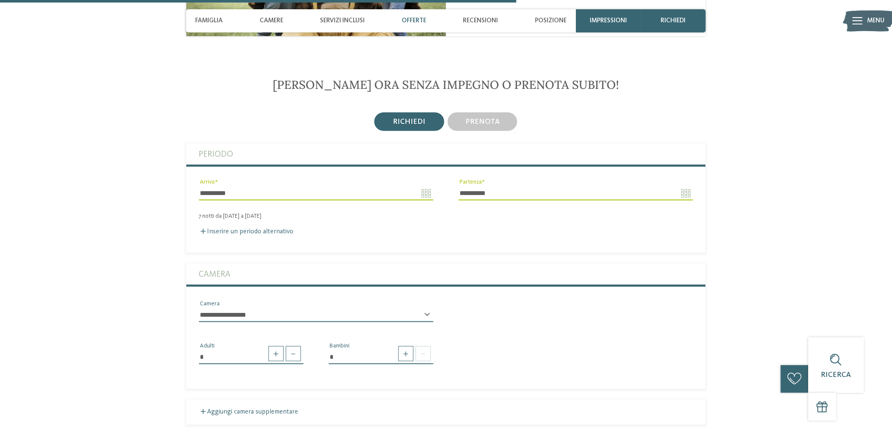
scroll to position [1626, 0]
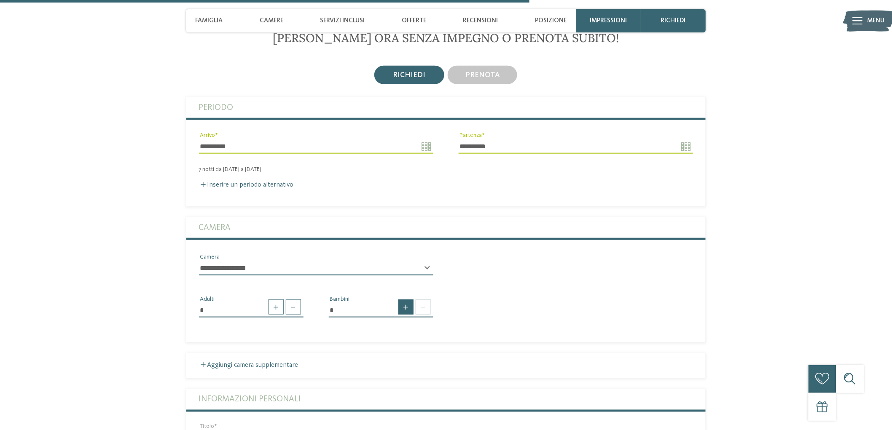
click at [400, 300] on span at bounding box center [405, 307] width 15 height 15
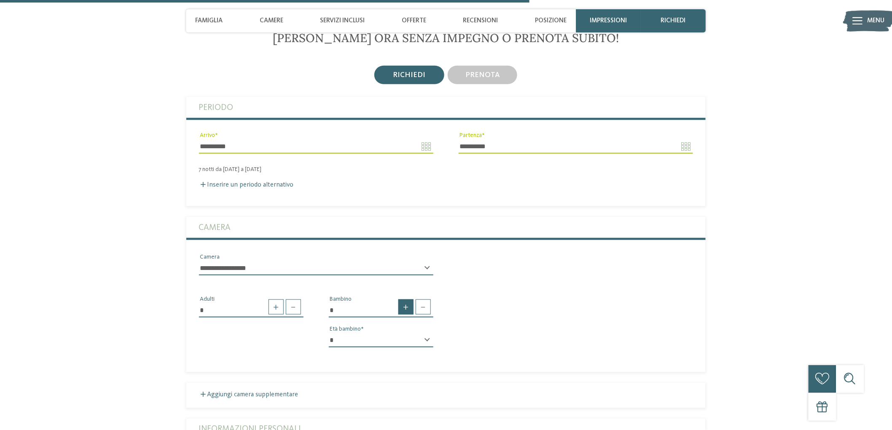
click at [400, 300] on span at bounding box center [405, 307] width 15 height 15
type input "*"
click at [429, 333] on div "* * * * * * * * * * * ** ** ** ** ** ** ** ** Età bambino" at bounding box center [381, 343] width 105 height 21
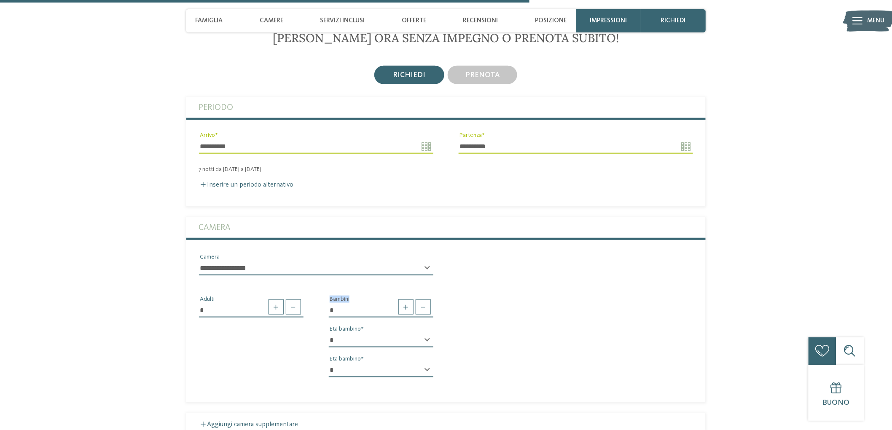
select select "*"
click at [329, 333] on select "* * * * * * * * * * * ** ** ** ** ** ** ** **" at bounding box center [381, 340] width 105 height 14
click at [419, 363] on select "* * * * * * * * * * * ** ** ** ** ** ** ** **" at bounding box center [381, 370] width 105 height 14
select select "*"
click at [329, 363] on select "* * * * * * * * * * * ** ** ** ** ** ** ** **" at bounding box center [381, 370] width 105 height 14
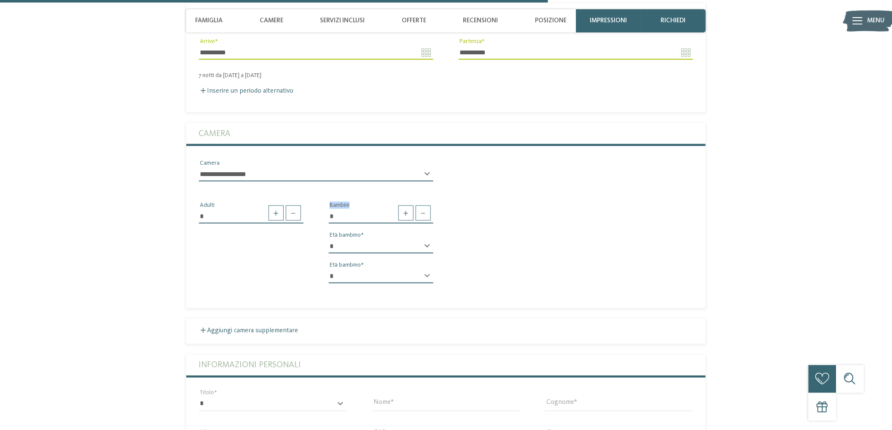
scroll to position [1767, 0]
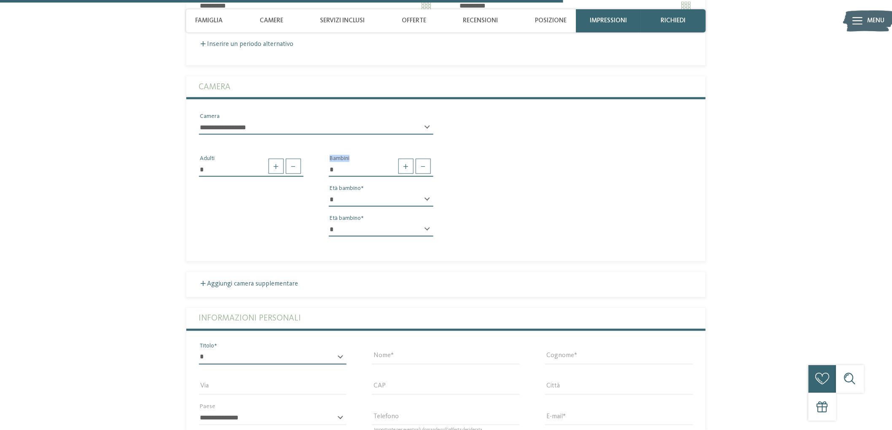
click at [312, 351] on select "* ****** ******* ******** ******" at bounding box center [273, 358] width 148 height 14
select select "*"
click at [199, 351] on select "* ****** ******* ******** ******" at bounding box center [273, 358] width 148 height 14
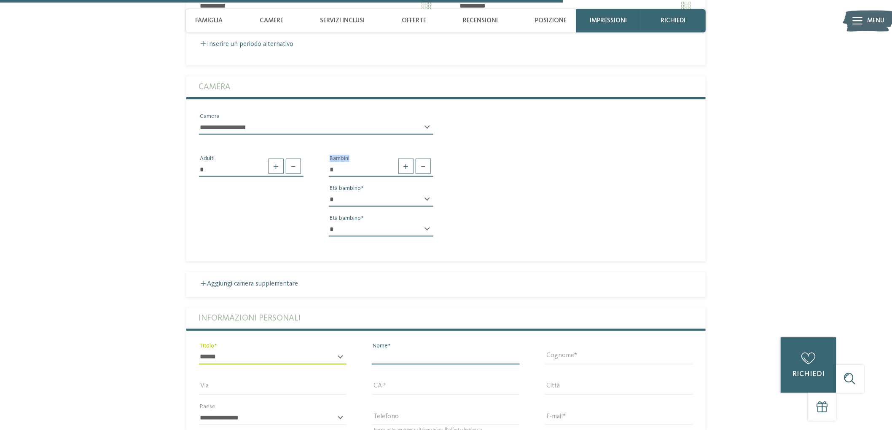
click at [402, 351] on input "Nome" at bounding box center [446, 358] width 148 height 14
type input "*******"
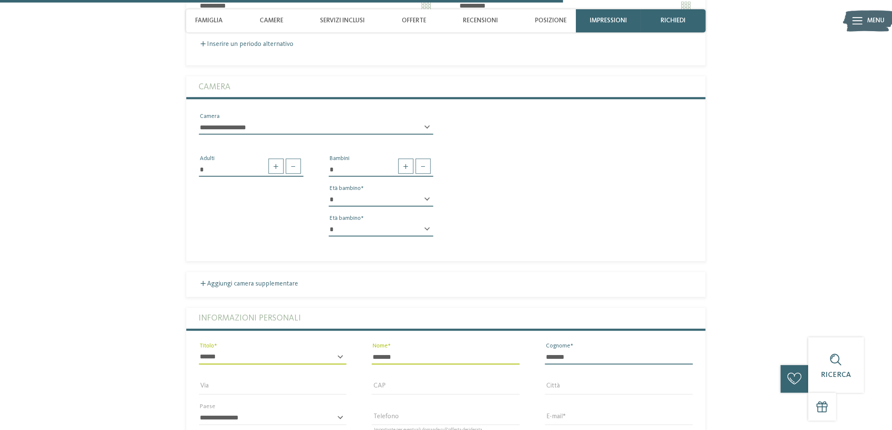
type input "*******"
click at [636, 411] on input "E-mail" at bounding box center [619, 418] width 148 height 14
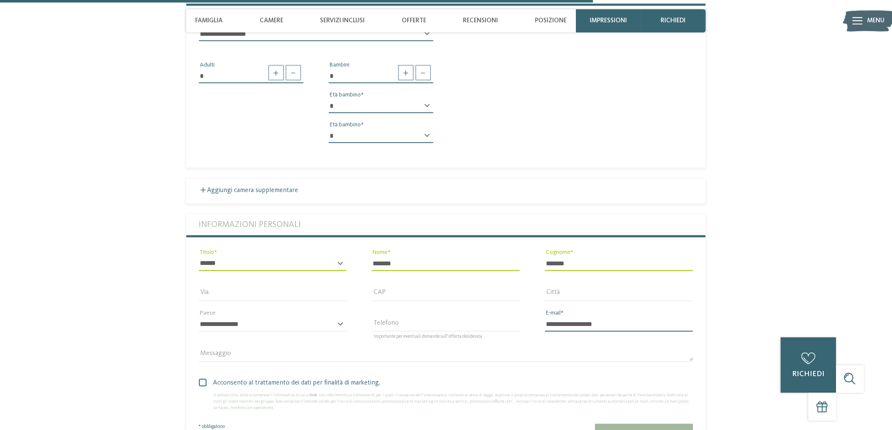
type input "**********"
click at [198, 370] on div "Acconsento al trattamento dei dati per finalità di marketing. Il sottoscritto, …" at bounding box center [446, 393] width 520 height 46
click at [206, 379] on span at bounding box center [203, 383] width 8 height 8
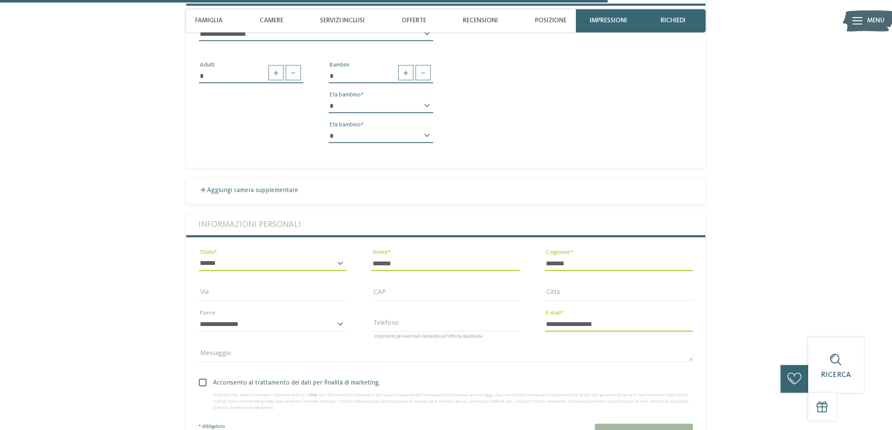
scroll to position [1954, 0]
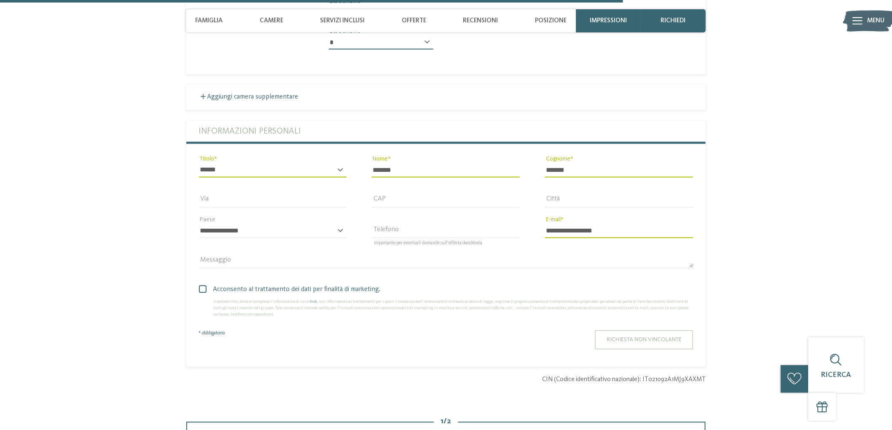
click at [636, 331] on button "Richiesta non vincolante" at bounding box center [644, 340] width 98 height 19
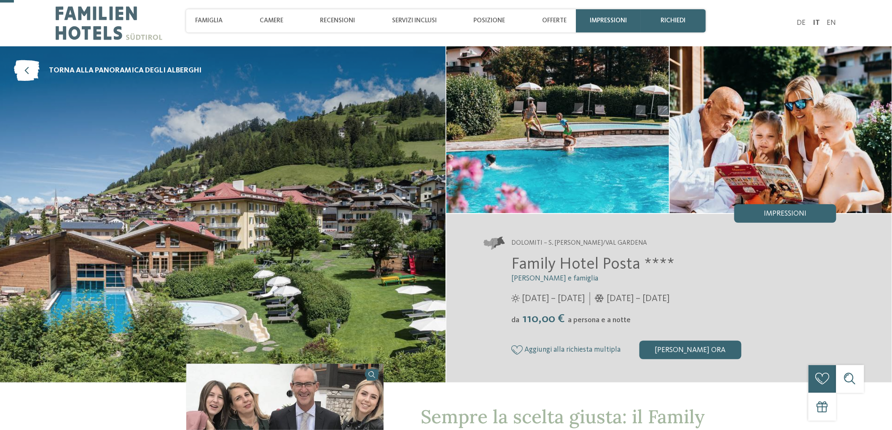
scroll to position [94, 0]
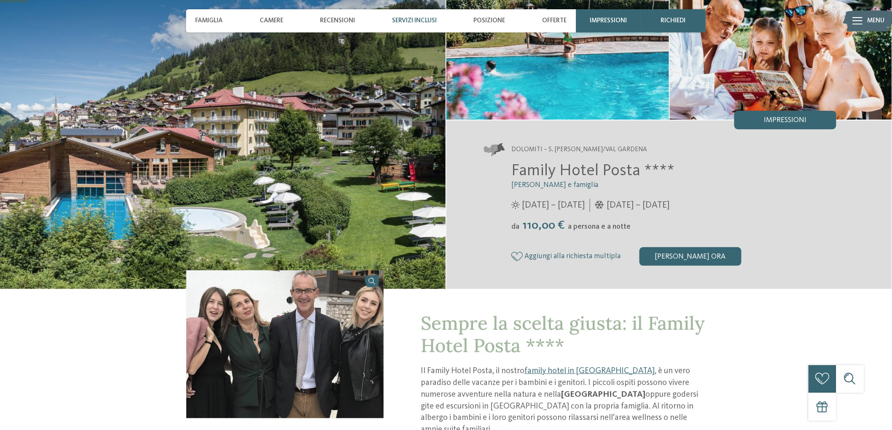
click at [423, 25] on div "Servizi inclusi" at bounding box center [414, 20] width 54 height 23
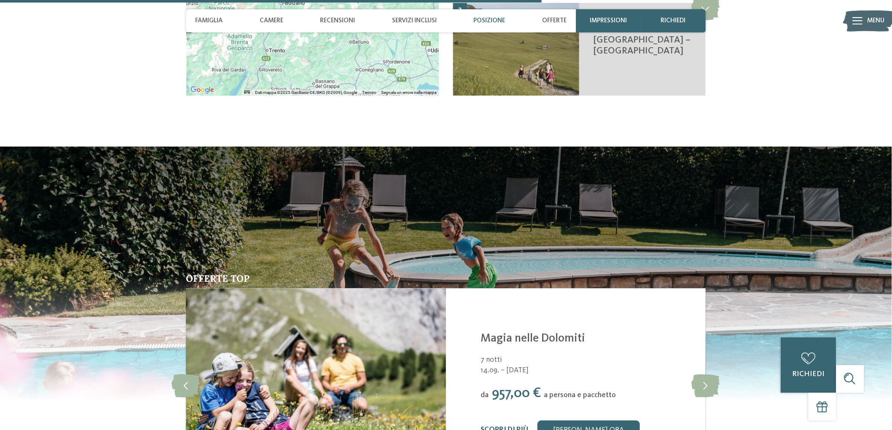
scroll to position [1545, 0]
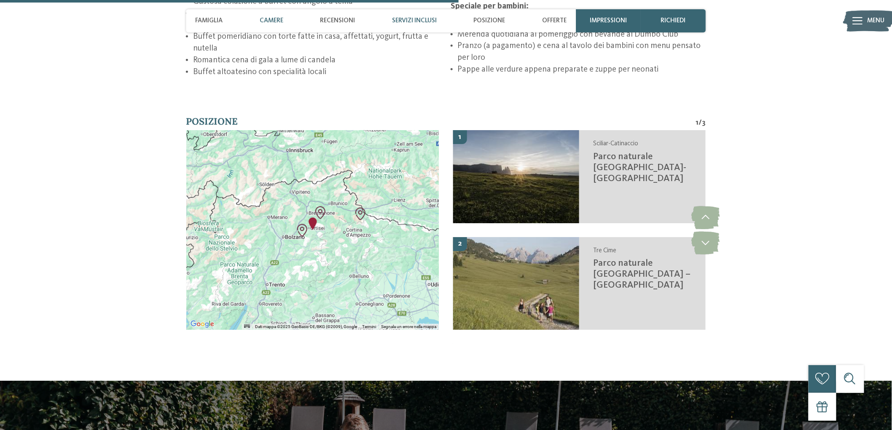
click at [268, 21] on span "Camere" at bounding box center [272, 21] width 24 height 8
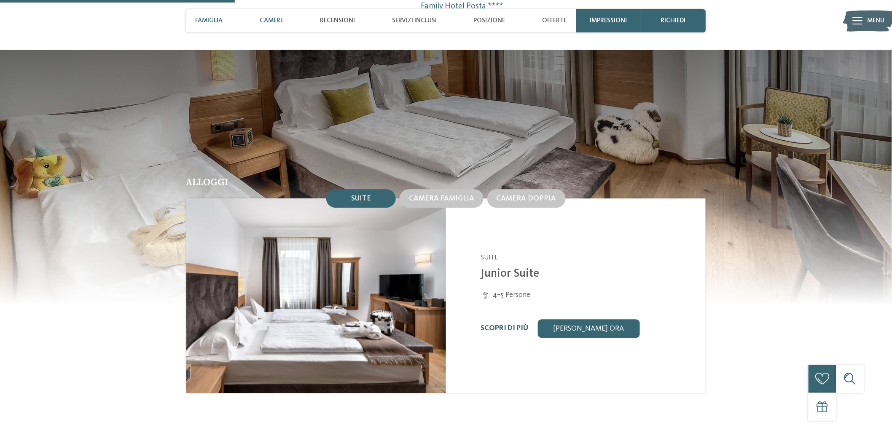
scroll to position [786, 0]
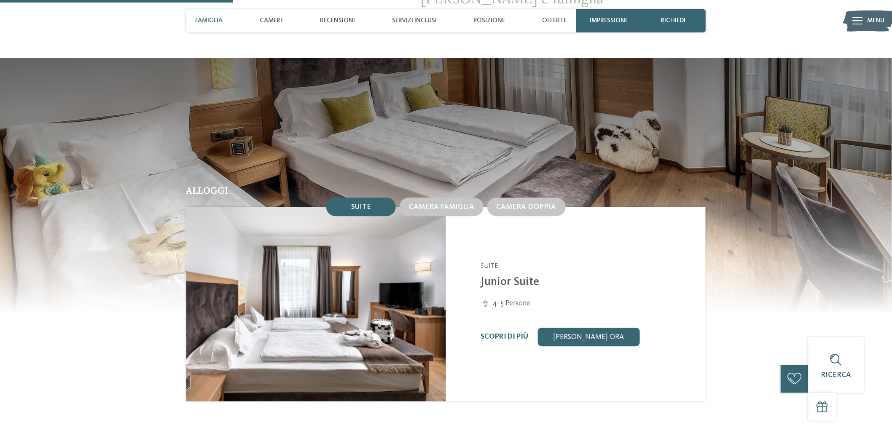
click at [217, 22] on span "Famiglia" at bounding box center [209, 21] width 27 height 8
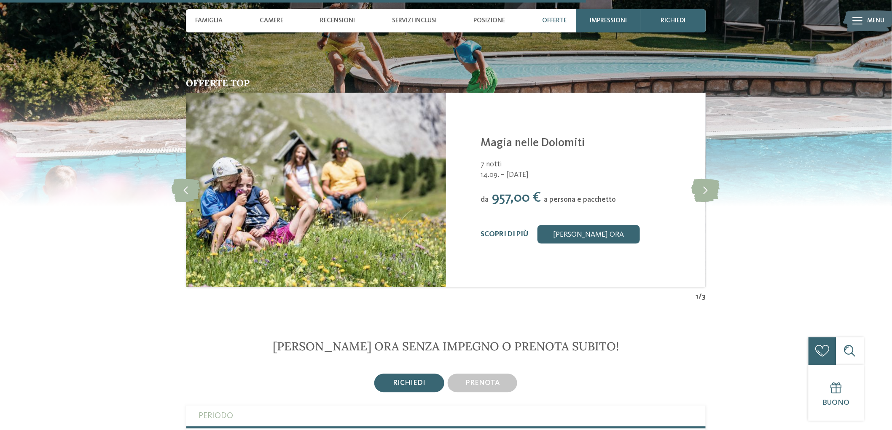
scroll to position [2162, 0]
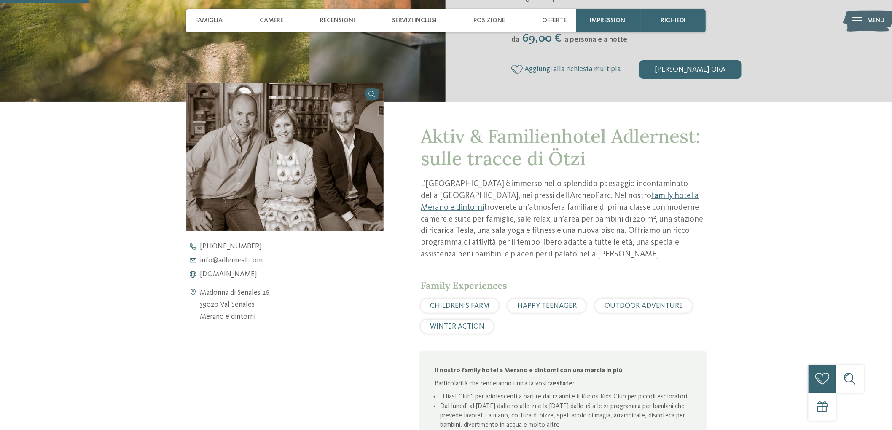
scroll to position [94, 0]
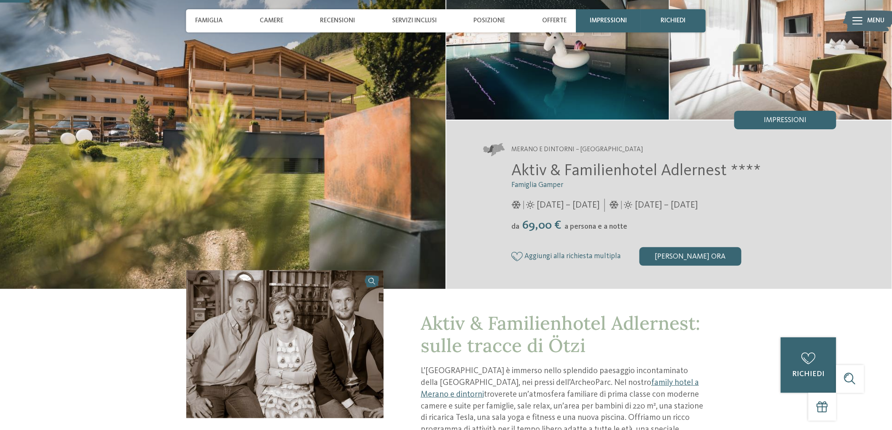
click at [619, 207] on icon at bounding box center [614, 205] width 10 height 8
